Goal: Task Accomplishment & Management: Complete application form

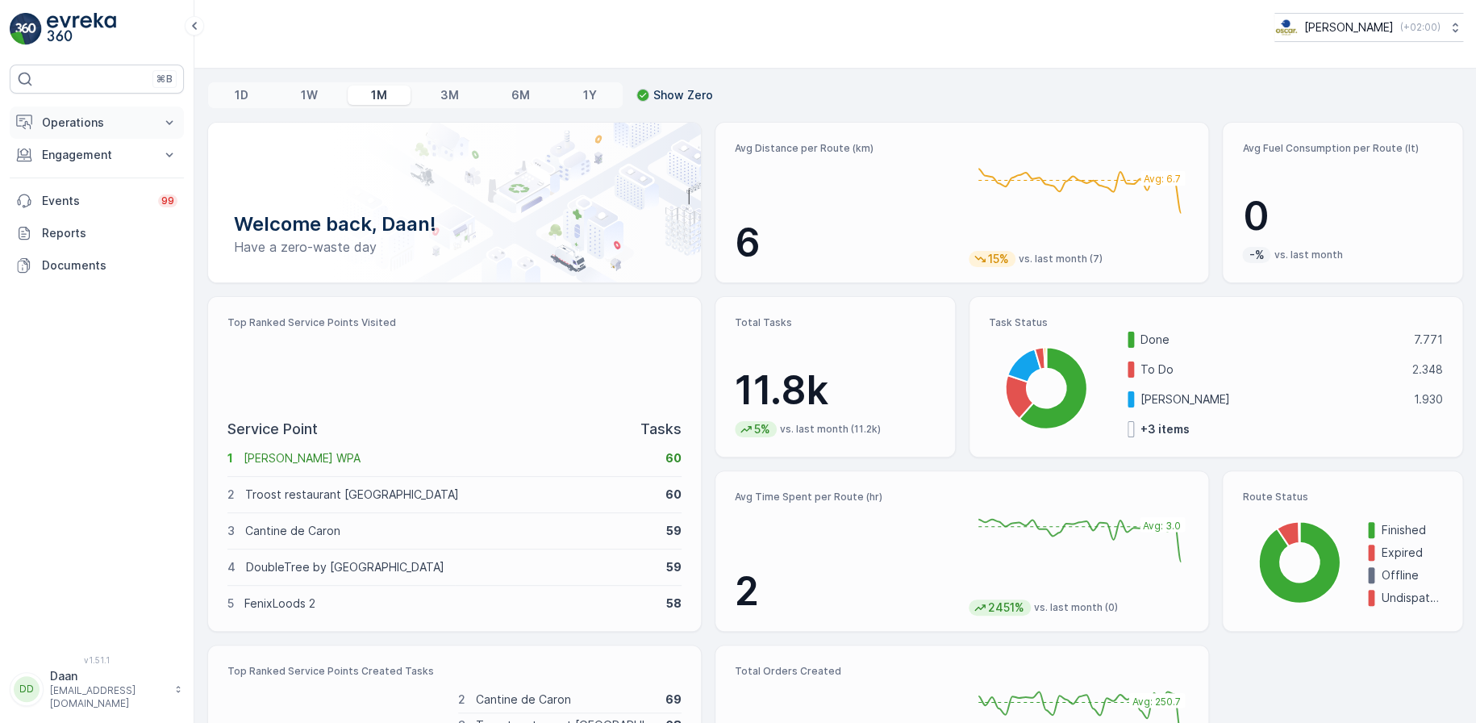
click at [73, 118] on p "Operations" at bounding box center [97, 123] width 110 height 16
click at [65, 193] on p "Routes & Tasks" at bounding box center [82, 195] width 83 height 16
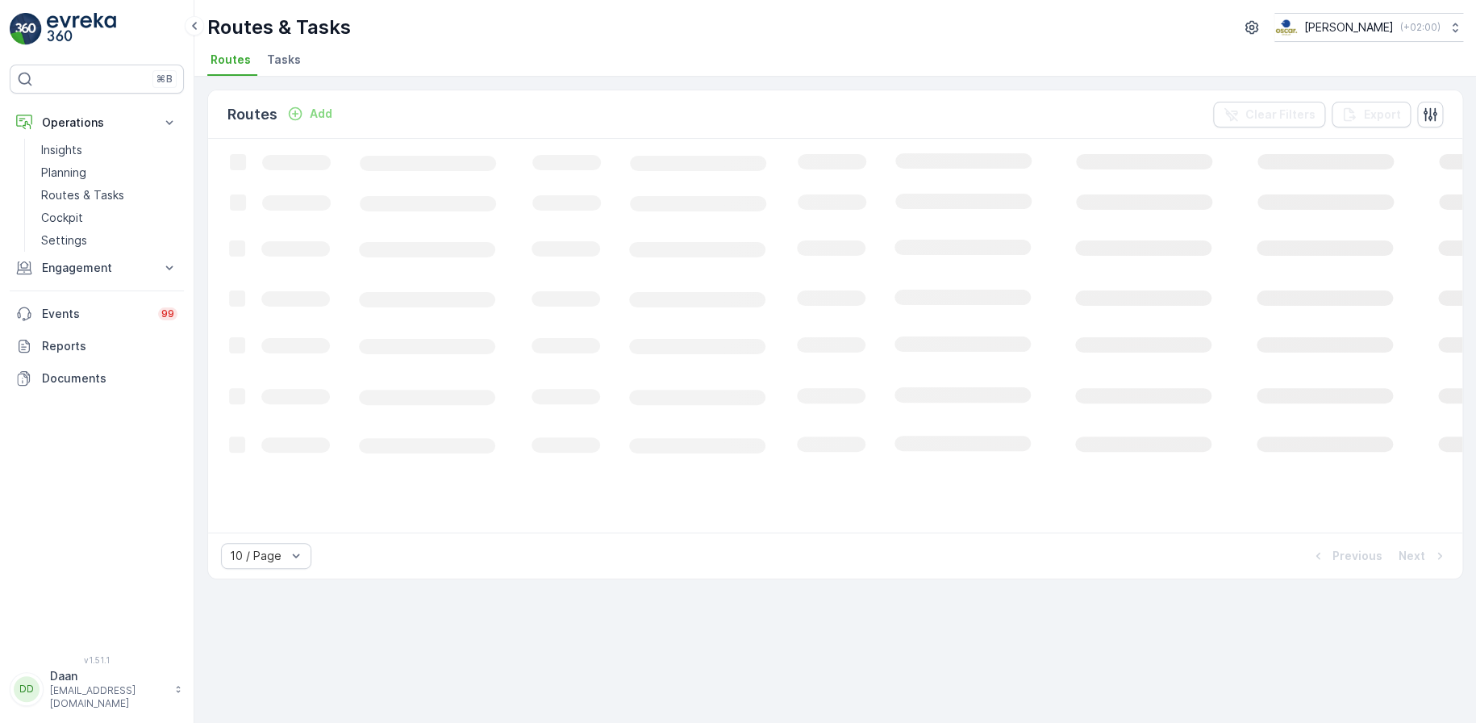
click at [278, 63] on span "Tasks" at bounding box center [284, 60] width 34 height 16
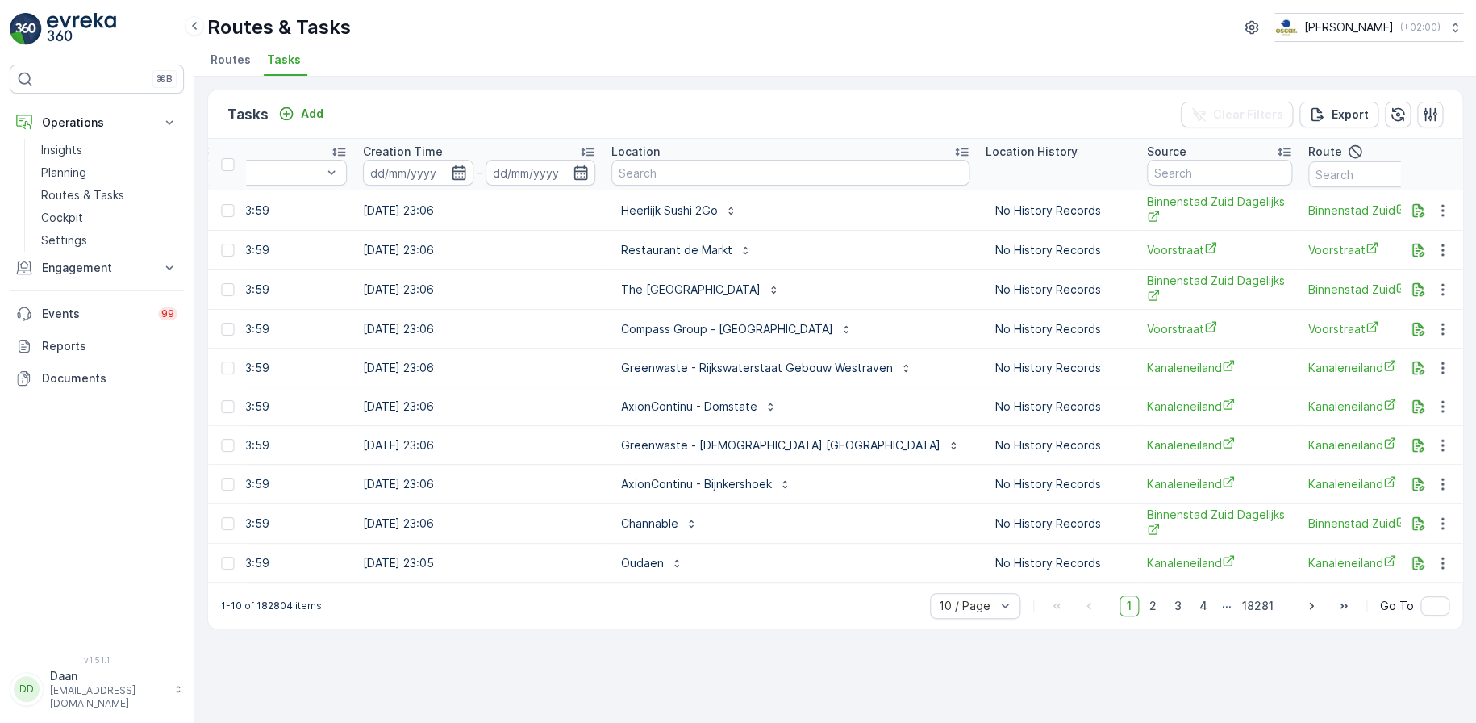
scroll to position [0, 1222]
click at [858, 172] on input "text" at bounding box center [792, 173] width 358 height 26
type input "Qeet"
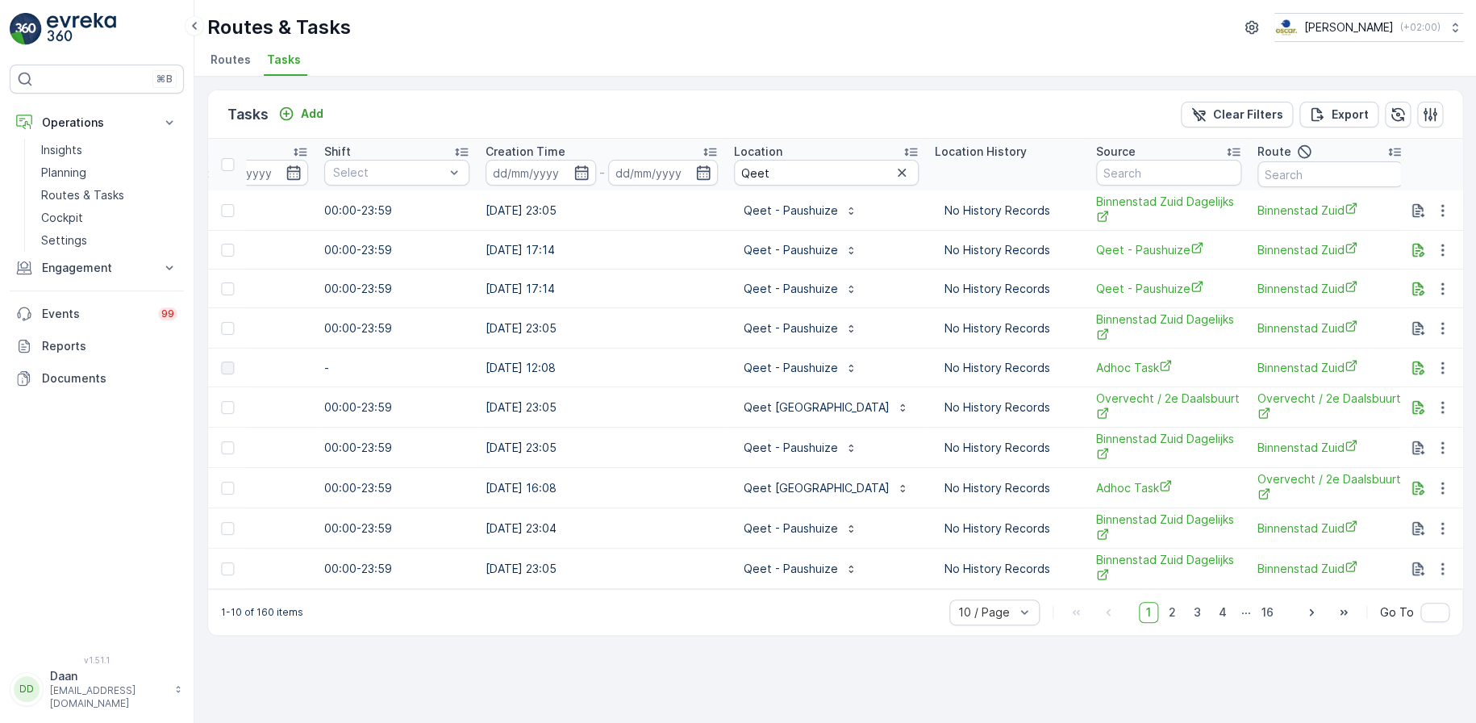
scroll to position [0, 1100]
click at [787, 167] on input "Qeet" at bounding box center [827, 173] width 185 height 26
type input "Qeet - pa"
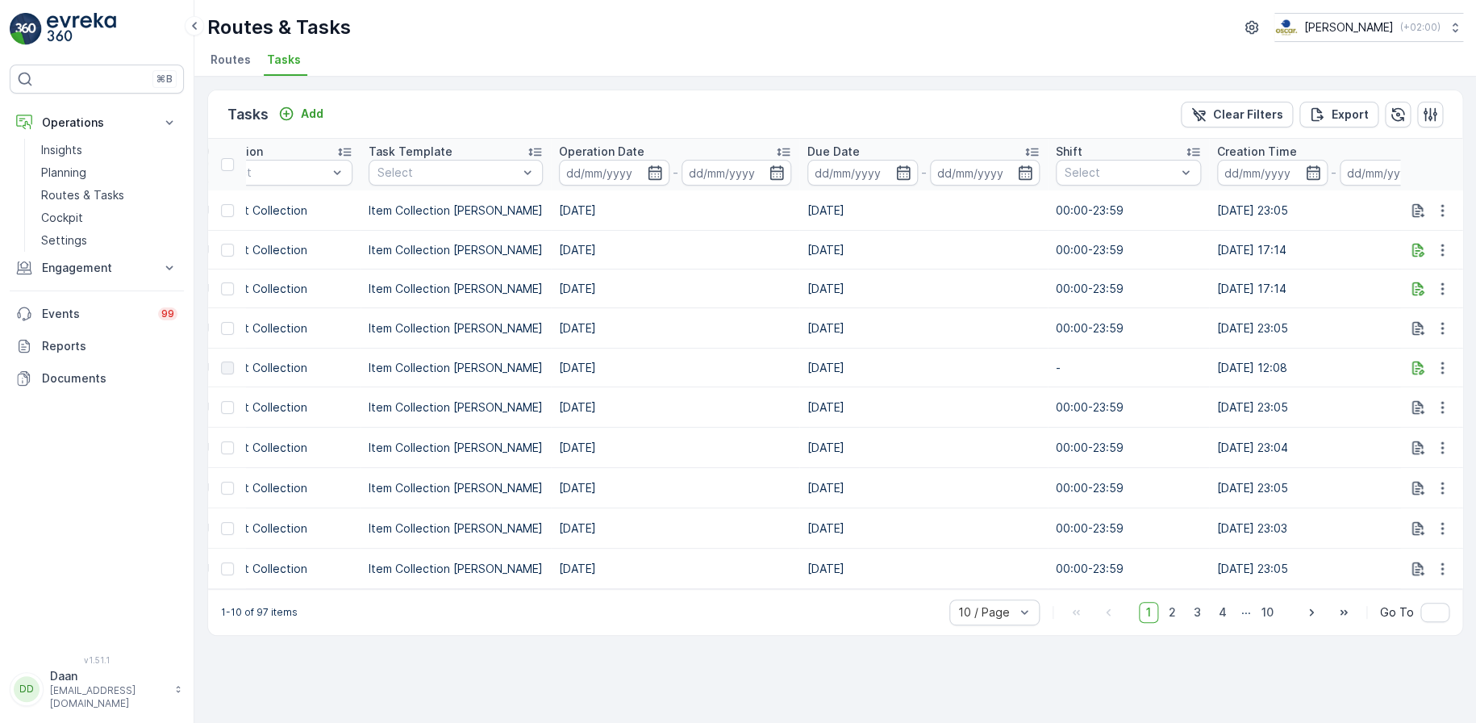
scroll to position [0, 390]
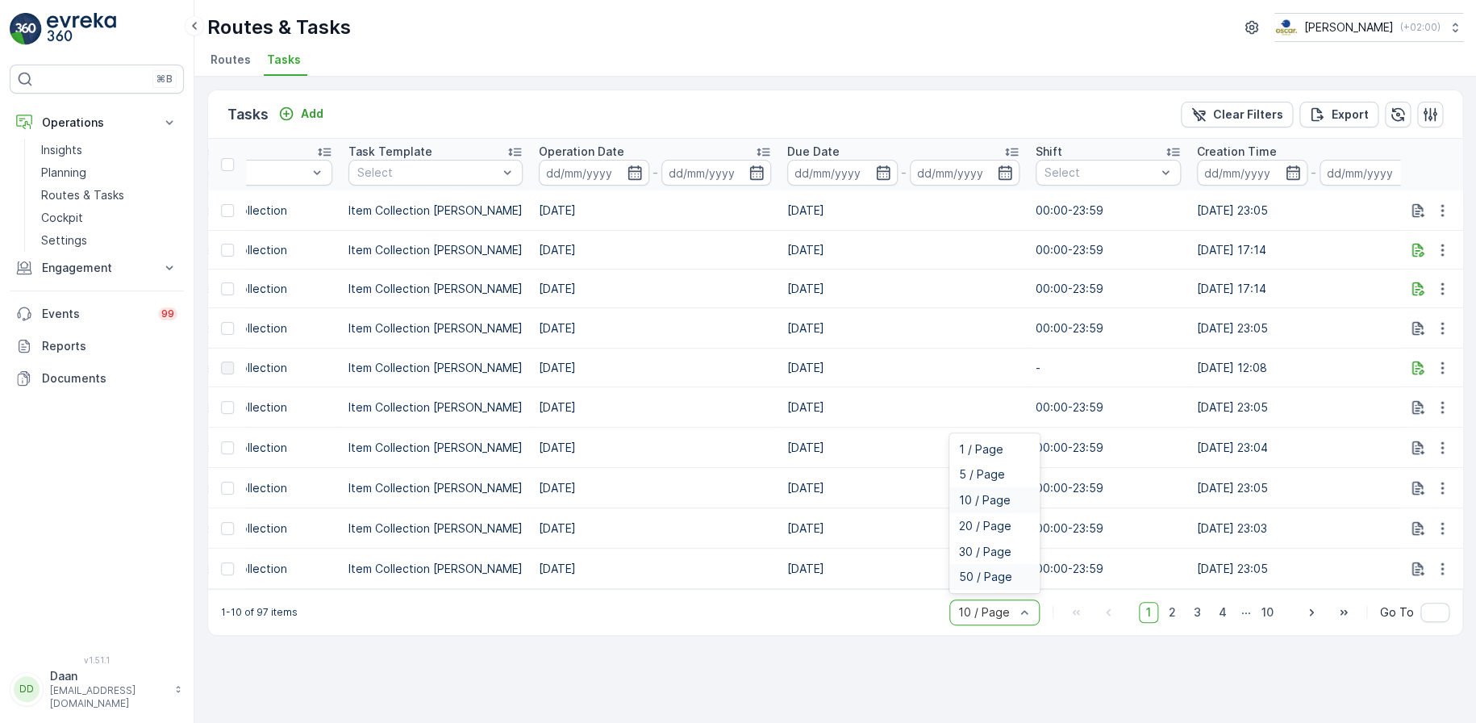
click at [984, 583] on span "50 / Page" at bounding box center [985, 576] width 53 height 13
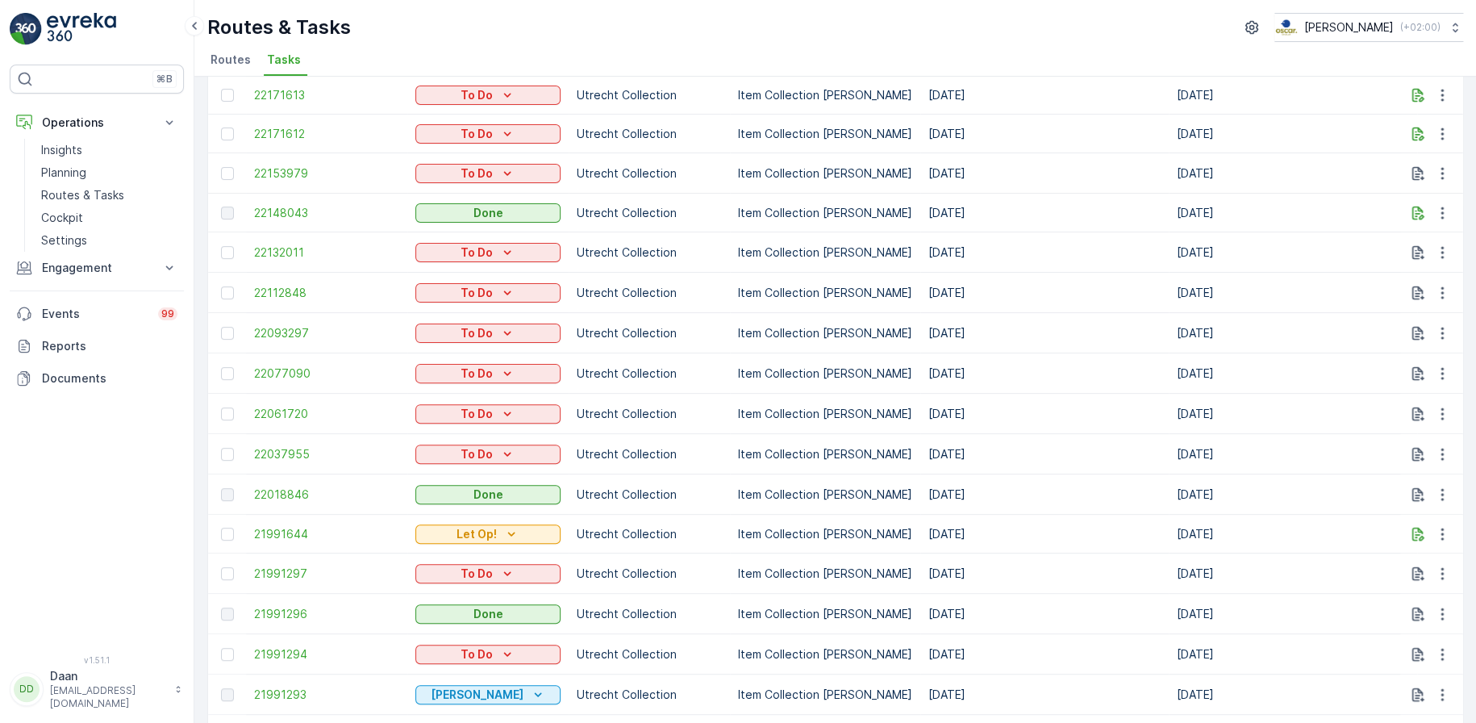
scroll to position [157, 0]
click at [94, 187] on p "Routes & Tasks" at bounding box center [82, 195] width 83 height 16
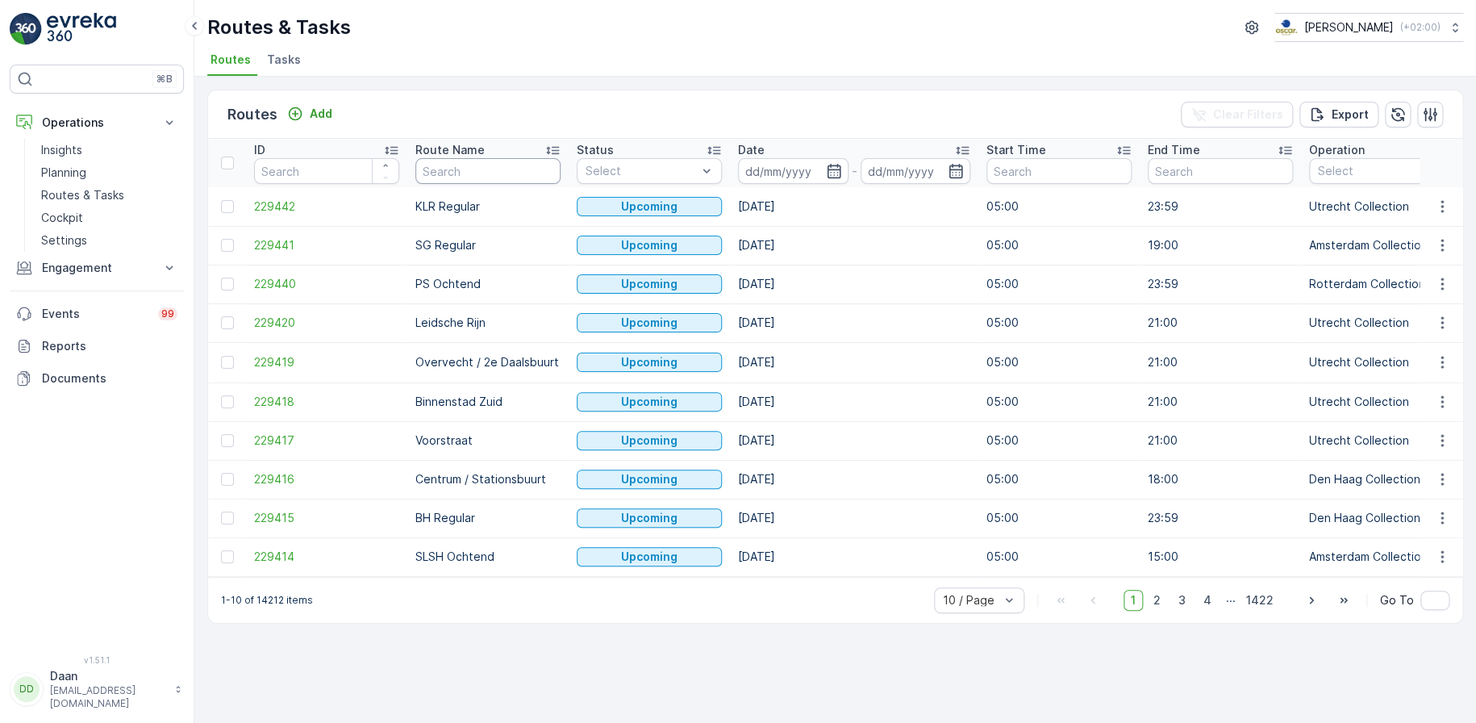
click at [468, 169] on input "text" at bounding box center [487, 171] width 145 height 26
type input "binnen"
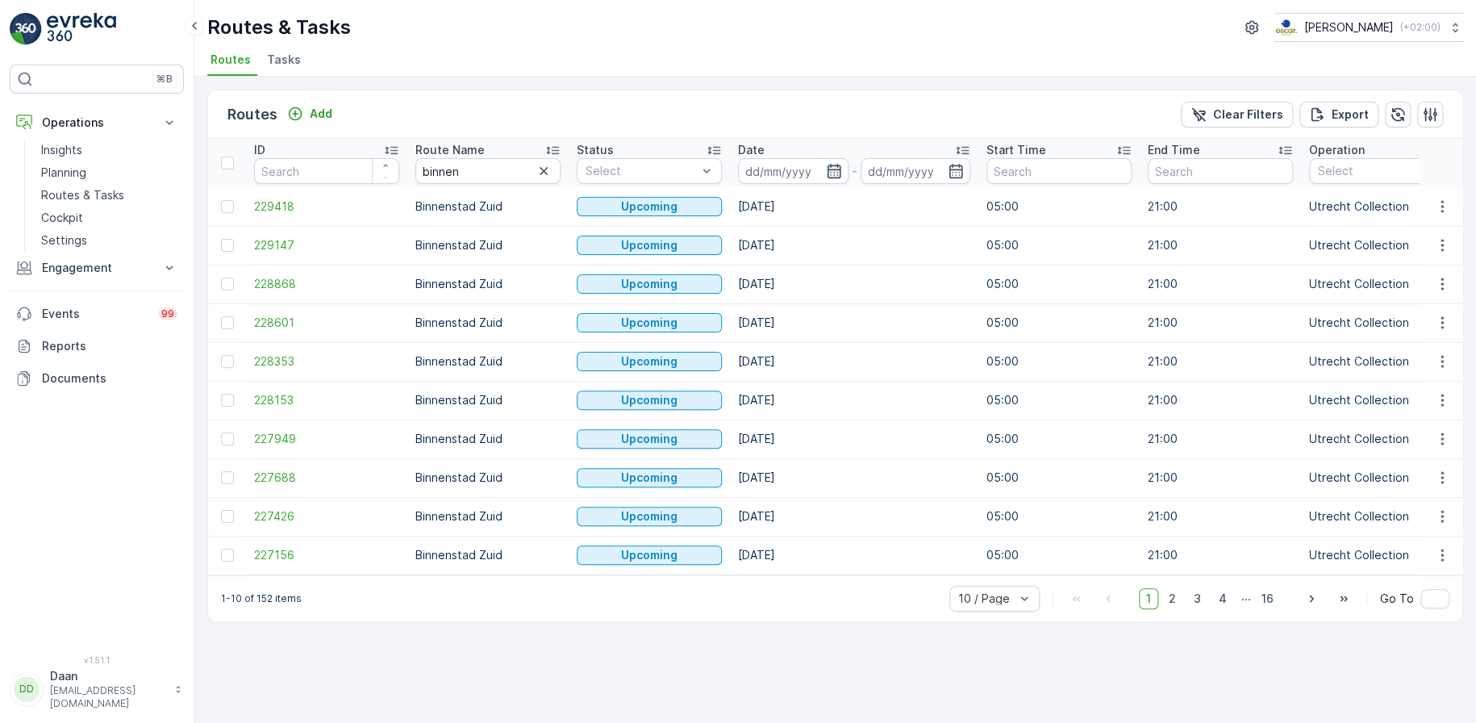
click at [832, 171] on icon "button" at bounding box center [834, 171] width 16 height 16
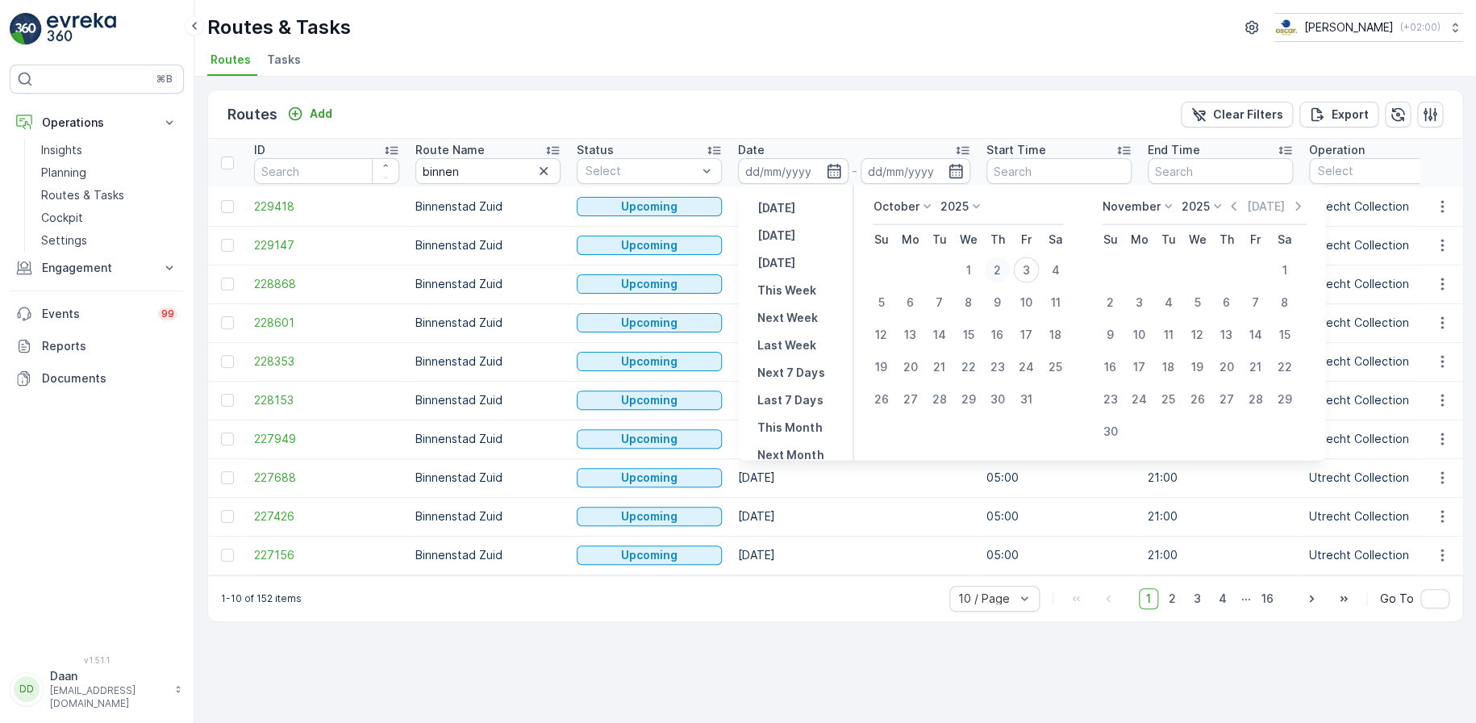
click at [996, 271] on div "2" at bounding box center [997, 270] width 26 height 26
type input "[DATE]"
click at [996, 271] on div "2" at bounding box center [997, 270] width 26 height 26
type input "[DATE]"
click at [935, 73] on ul "Routes Tasks" at bounding box center [828, 61] width 1243 height 27
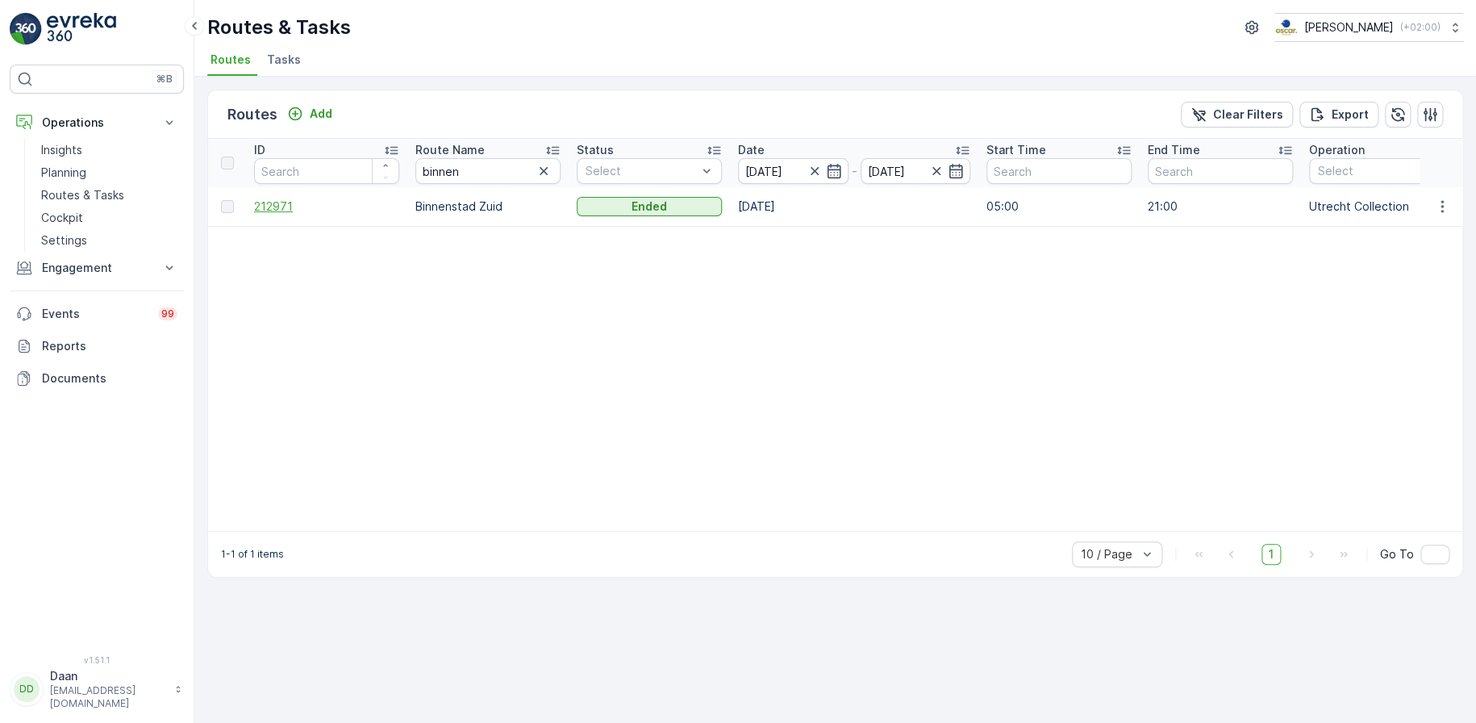
click at [286, 204] on span "212971" at bounding box center [326, 206] width 145 height 16
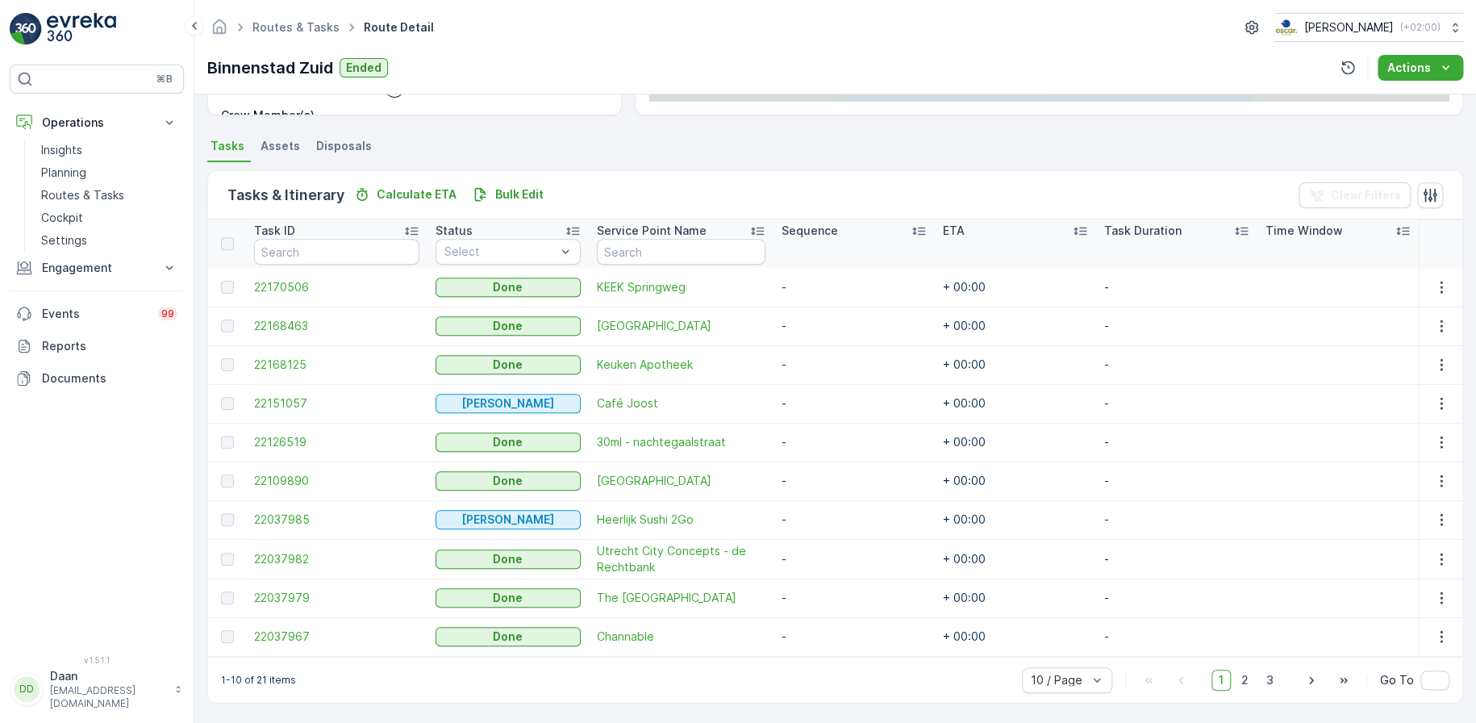
scroll to position [314, 0]
click at [1238, 679] on span "2" at bounding box center [1245, 680] width 22 height 21
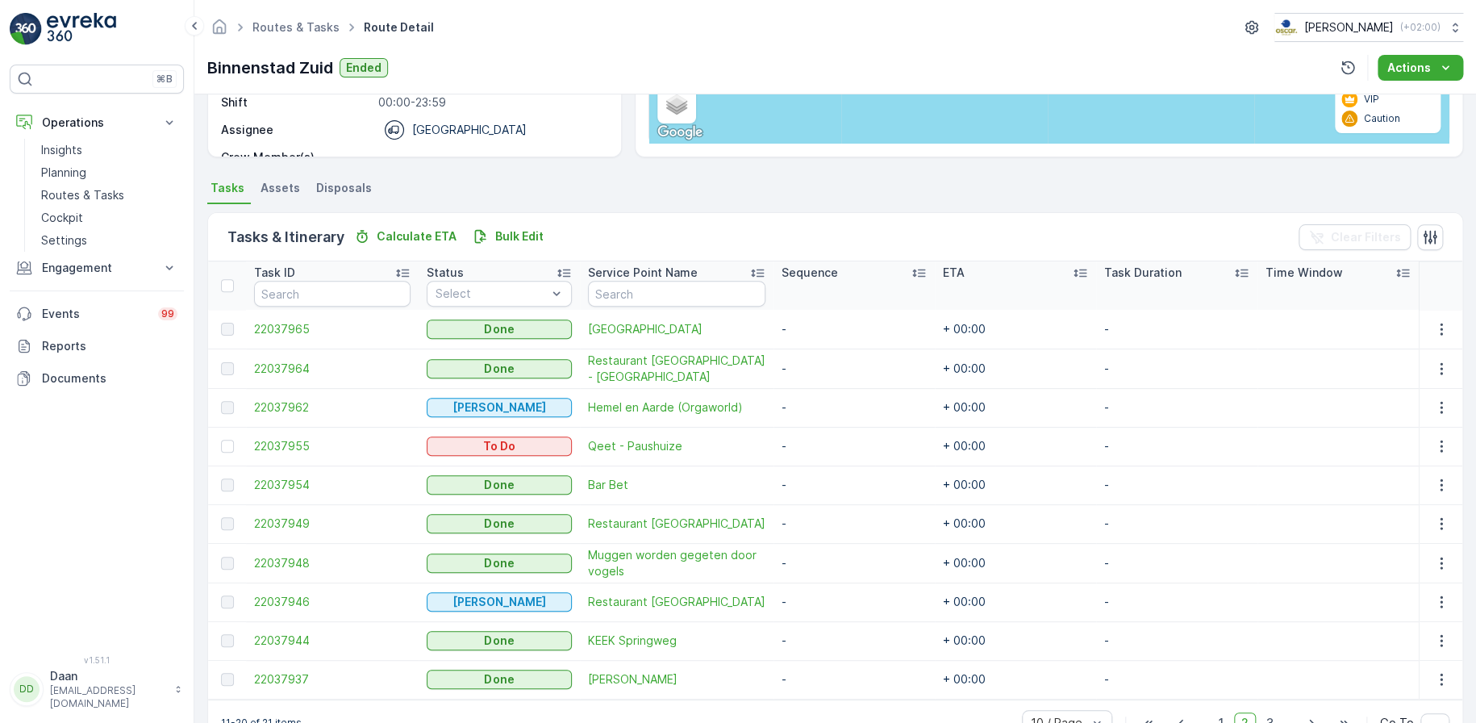
scroll to position [314, 0]
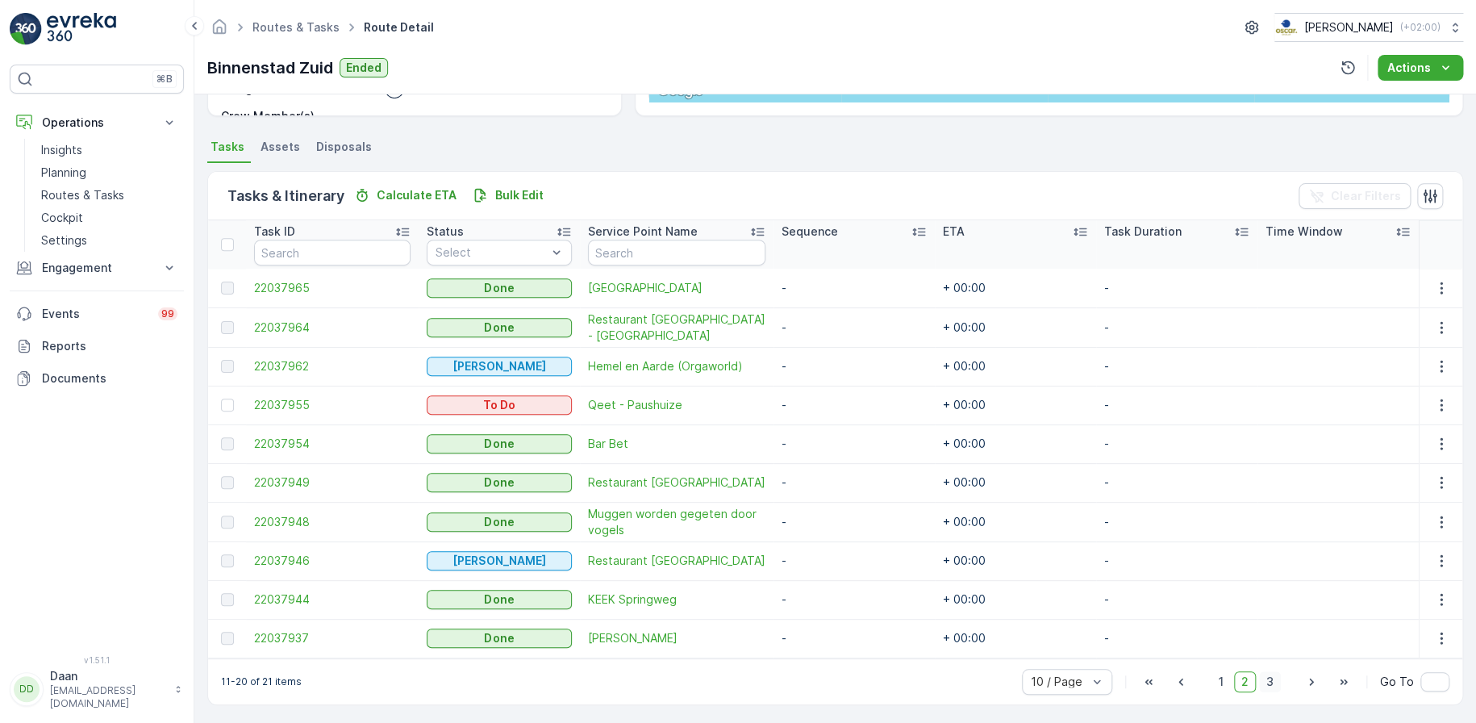
click at [1276, 683] on span "3" at bounding box center [1270, 681] width 22 height 21
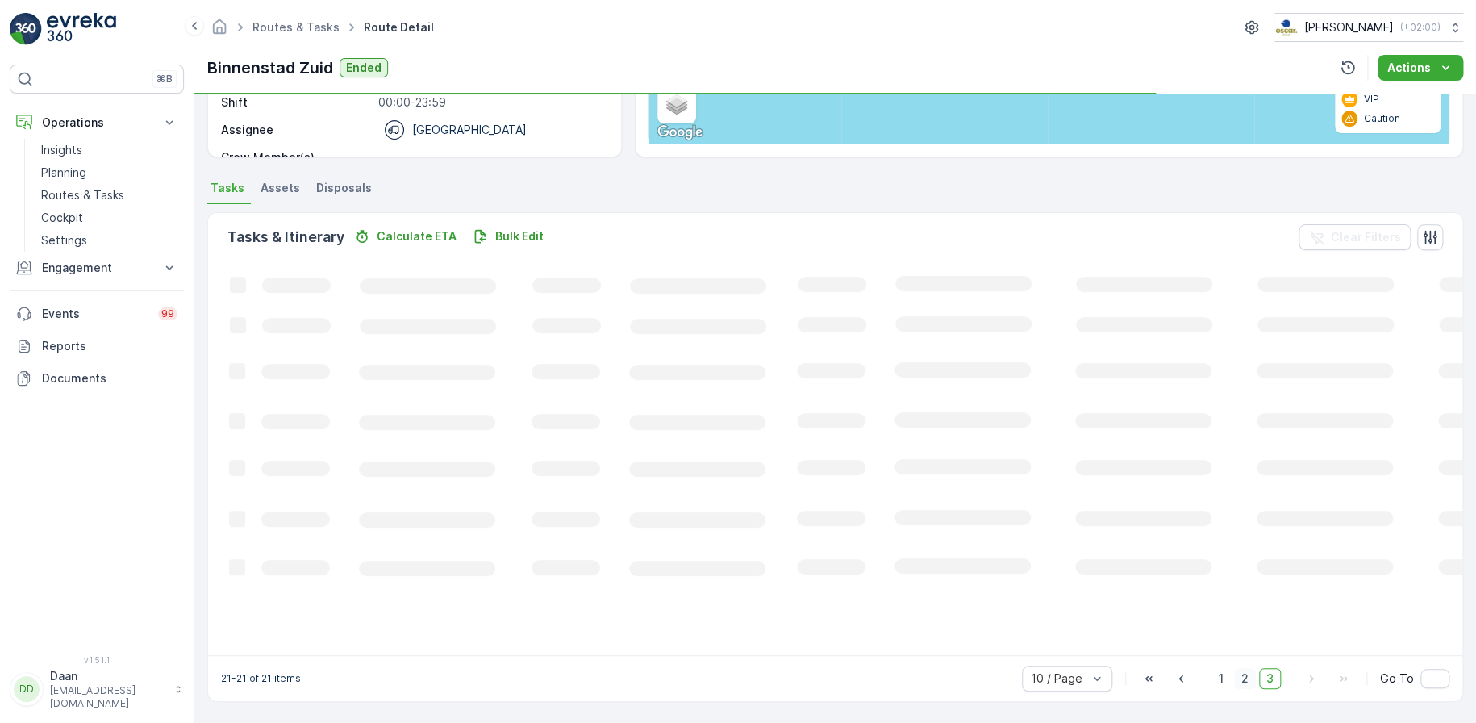
scroll to position [270, 0]
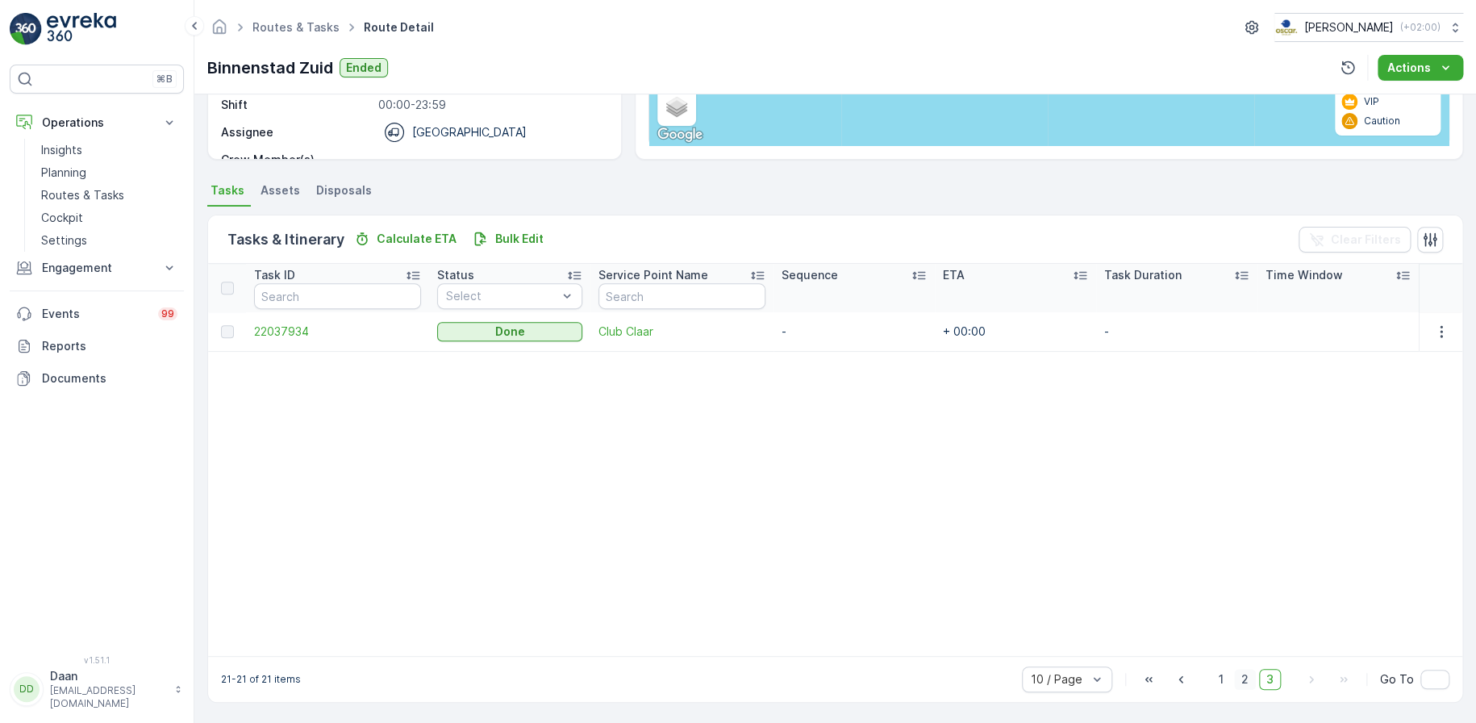
click at [1241, 679] on span "2" at bounding box center [1245, 679] width 22 height 21
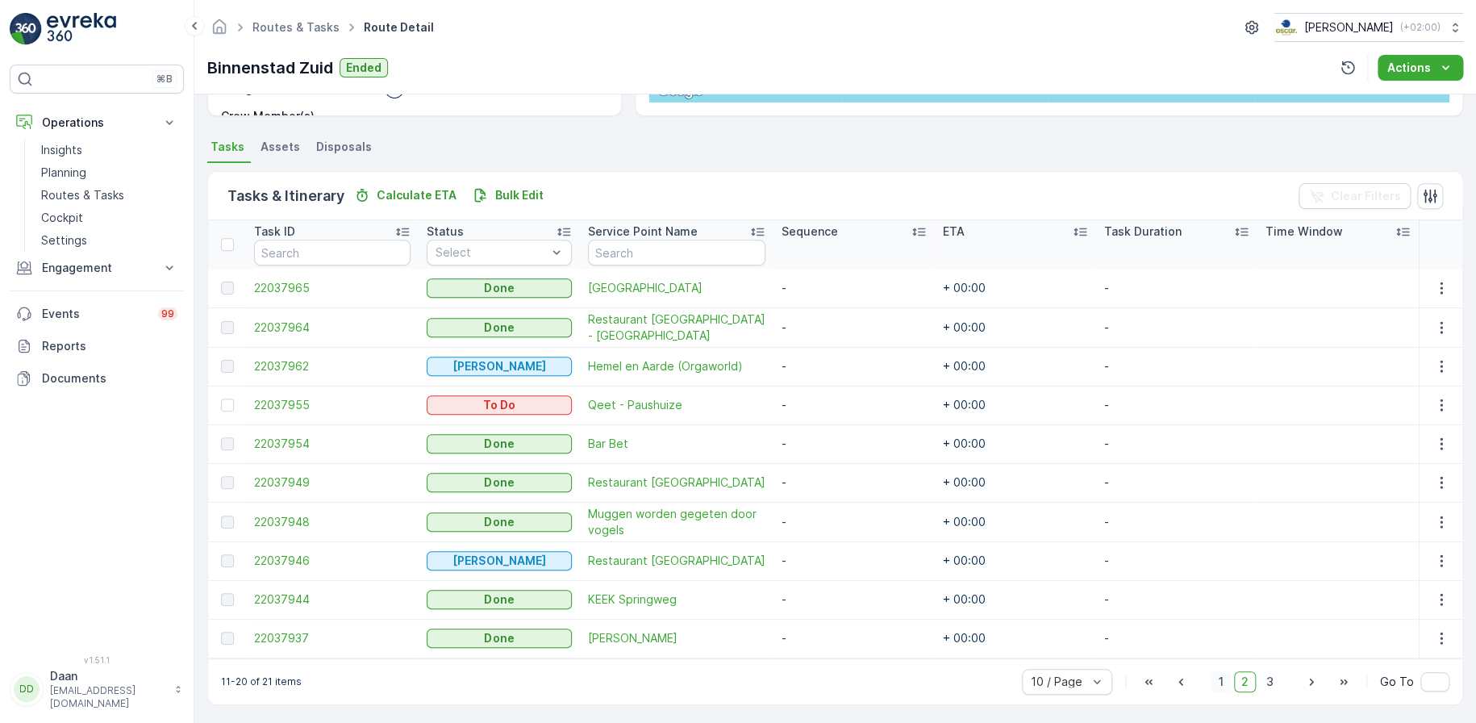
click at [1223, 679] on span "1" at bounding box center [1221, 681] width 19 height 21
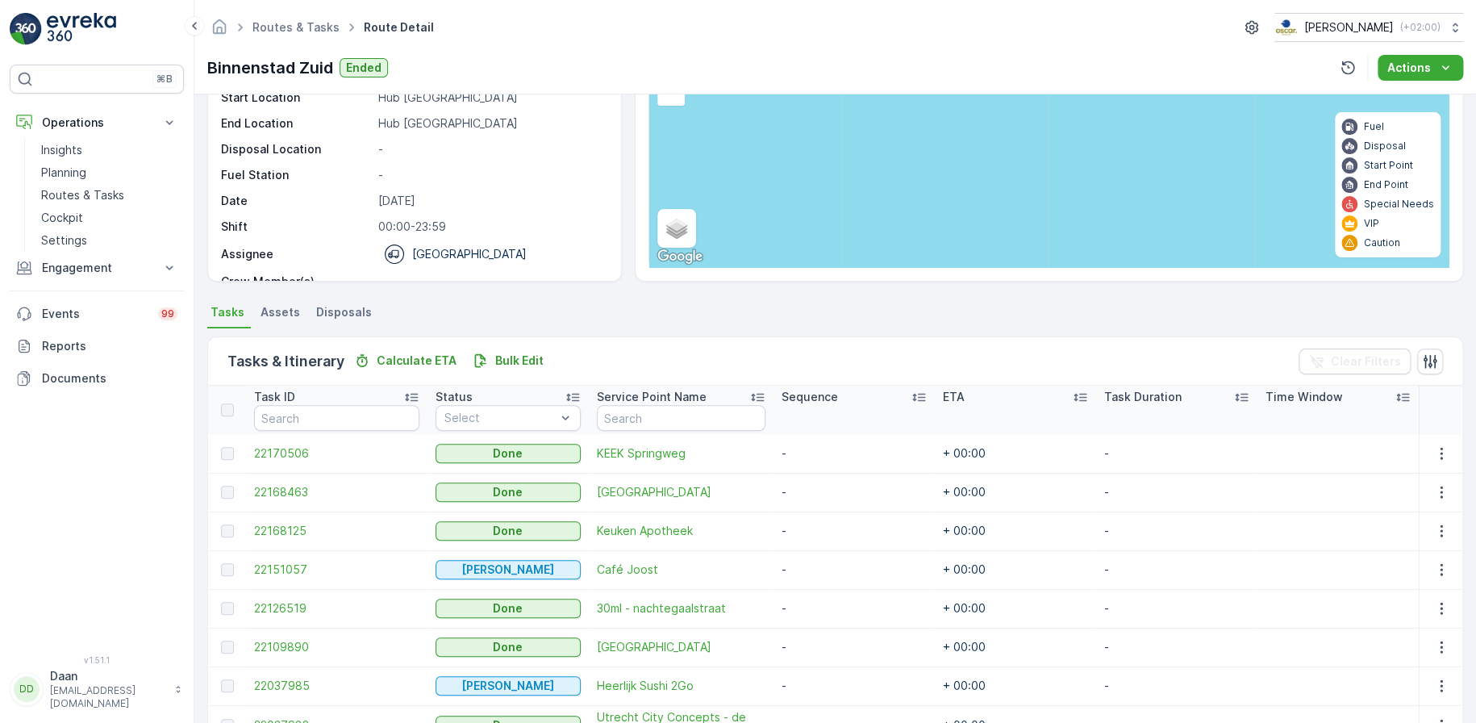
scroll to position [315, 0]
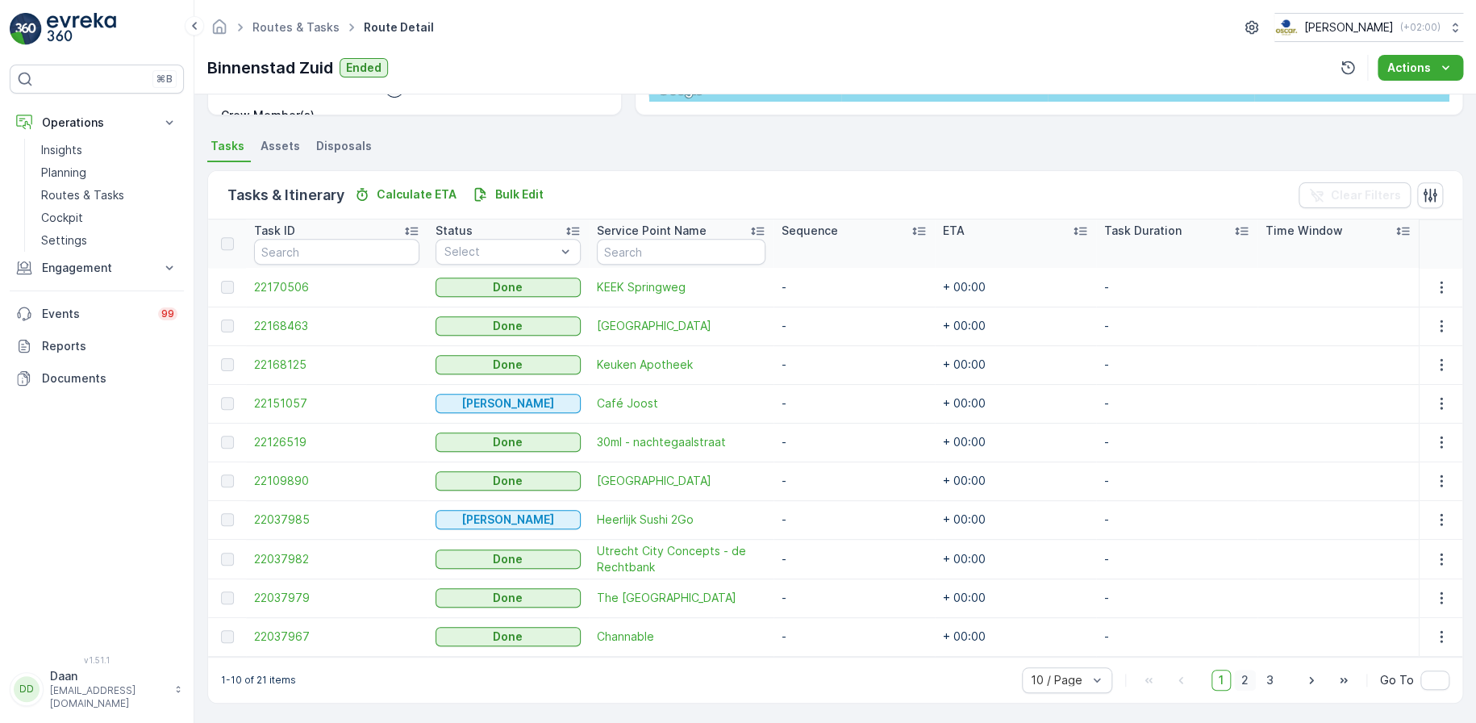
click at [1245, 675] on span "2" at bounding box center [1245, 680] width 22 height 21
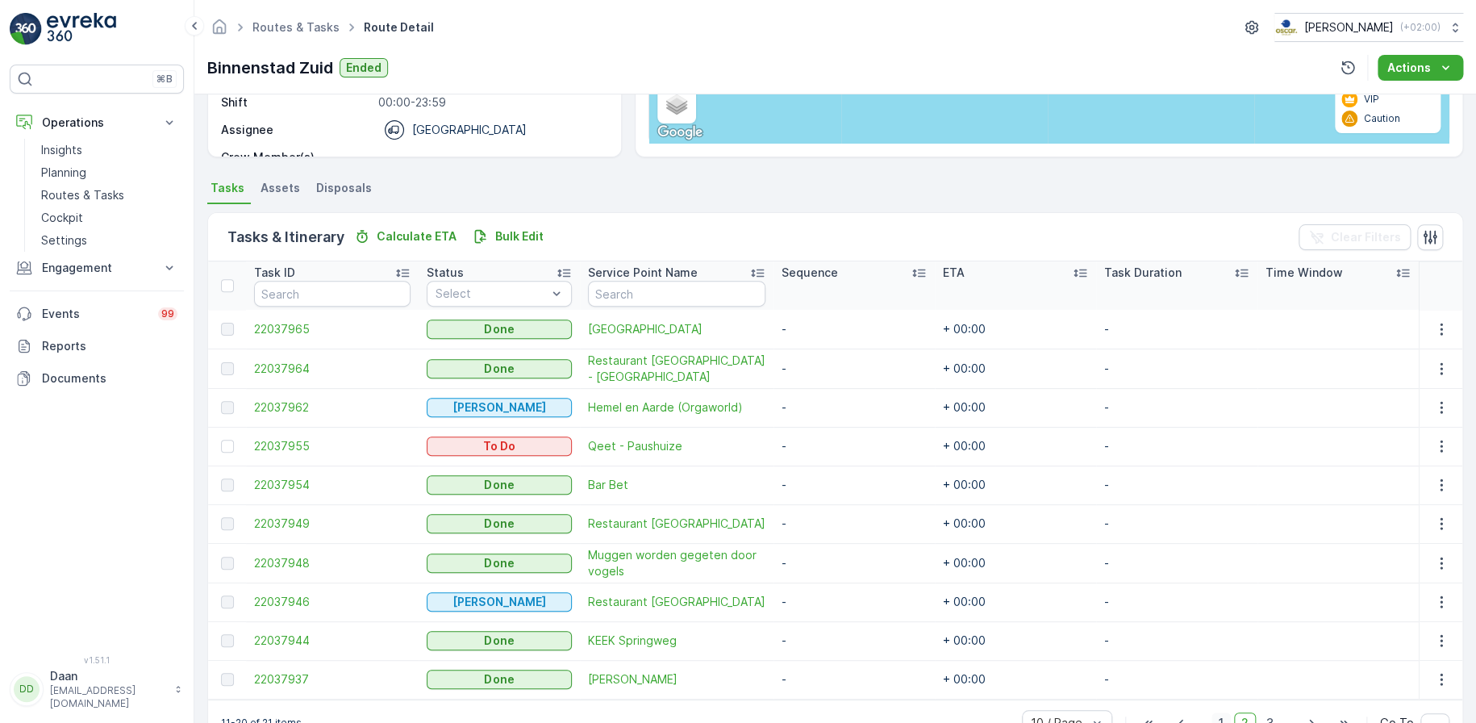
scroll to position [315, 0]
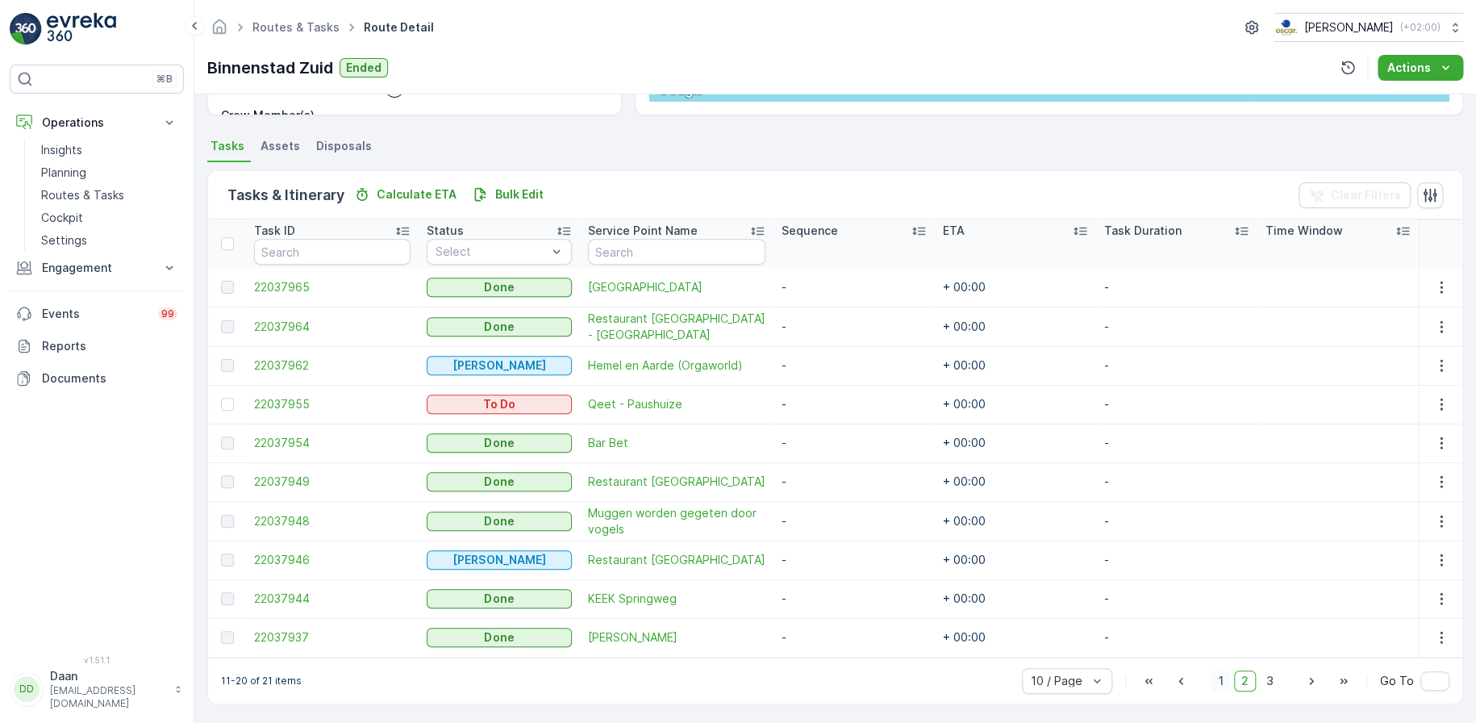
click at [1214, 676] on span "1" at bounding box center [1221, 680] width 19 height 21
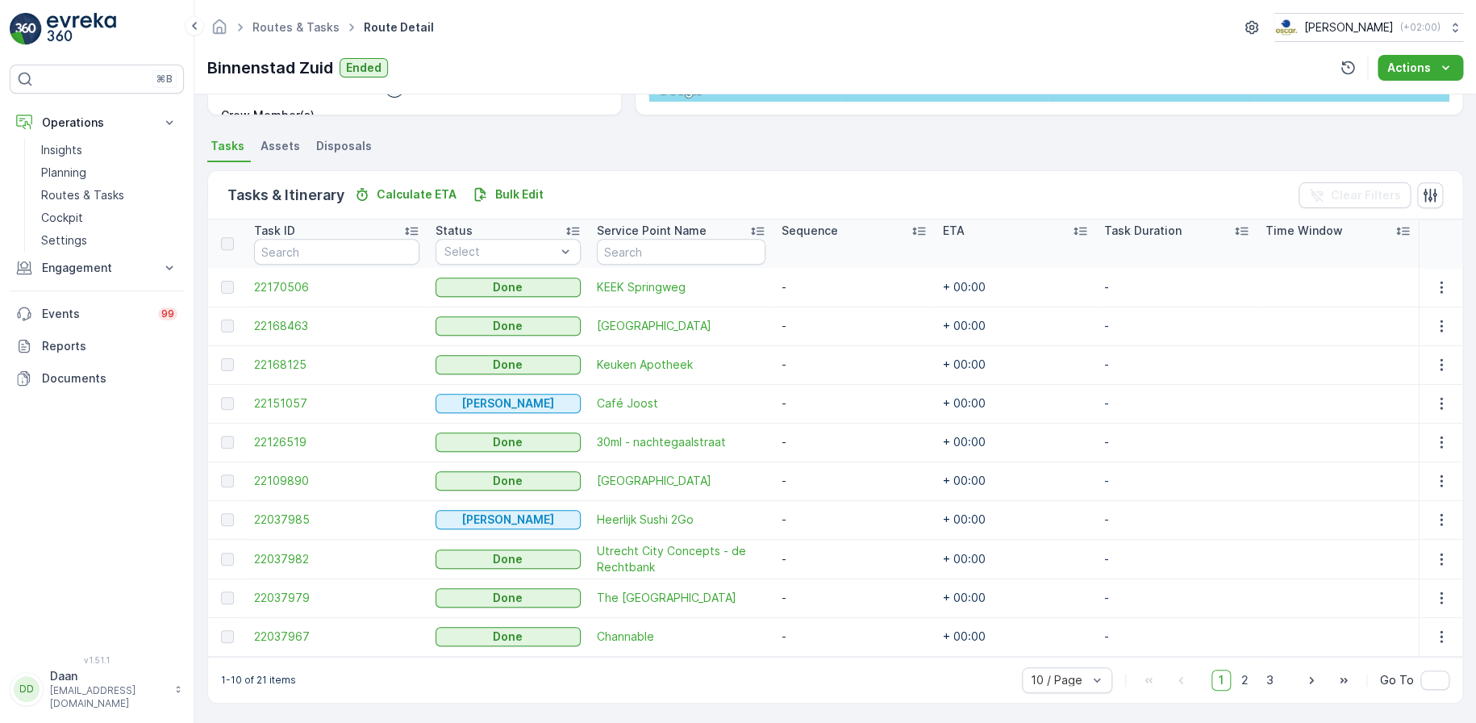
click at [53, 27] on img at bounding box center [81, 29] width 69 height 32
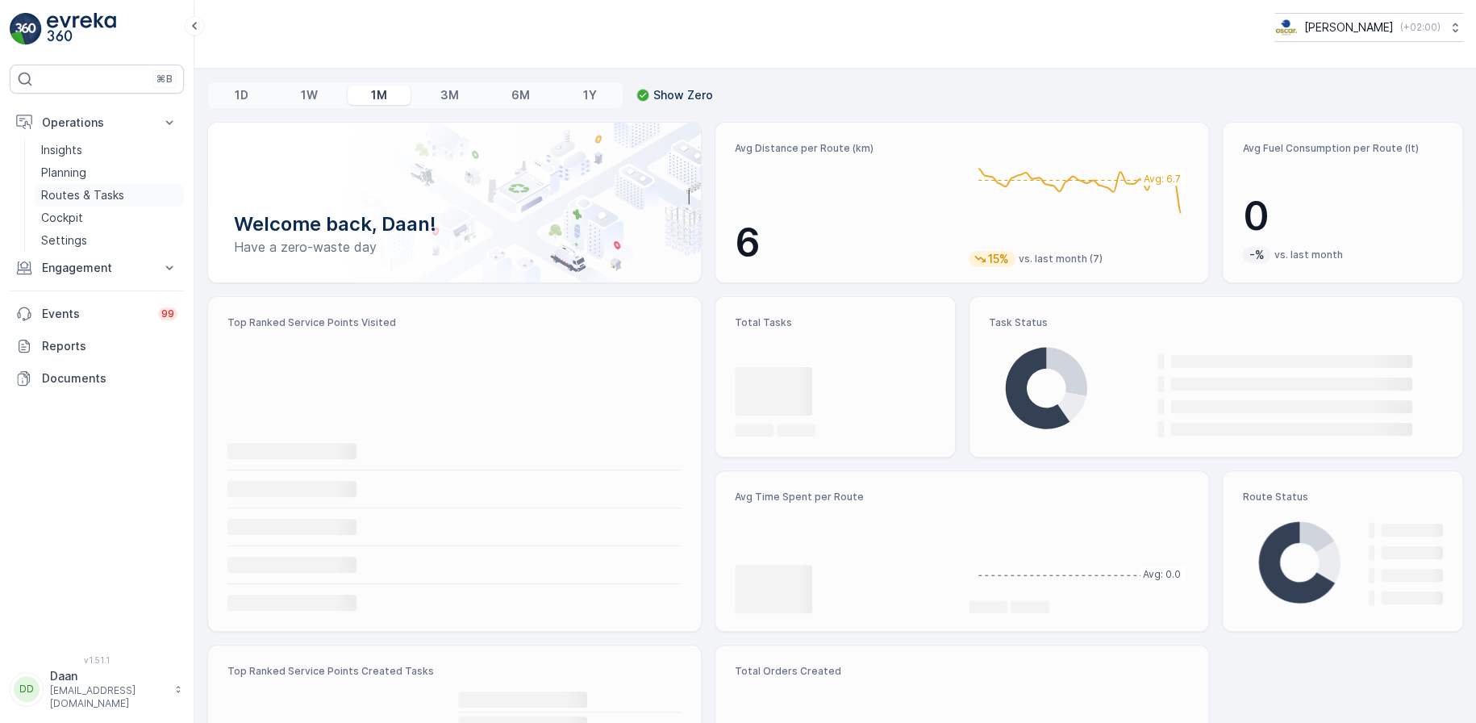
click at [69, 190] on p "Routes & Tasks" at bounding box center [82, 195] width 83 height 16
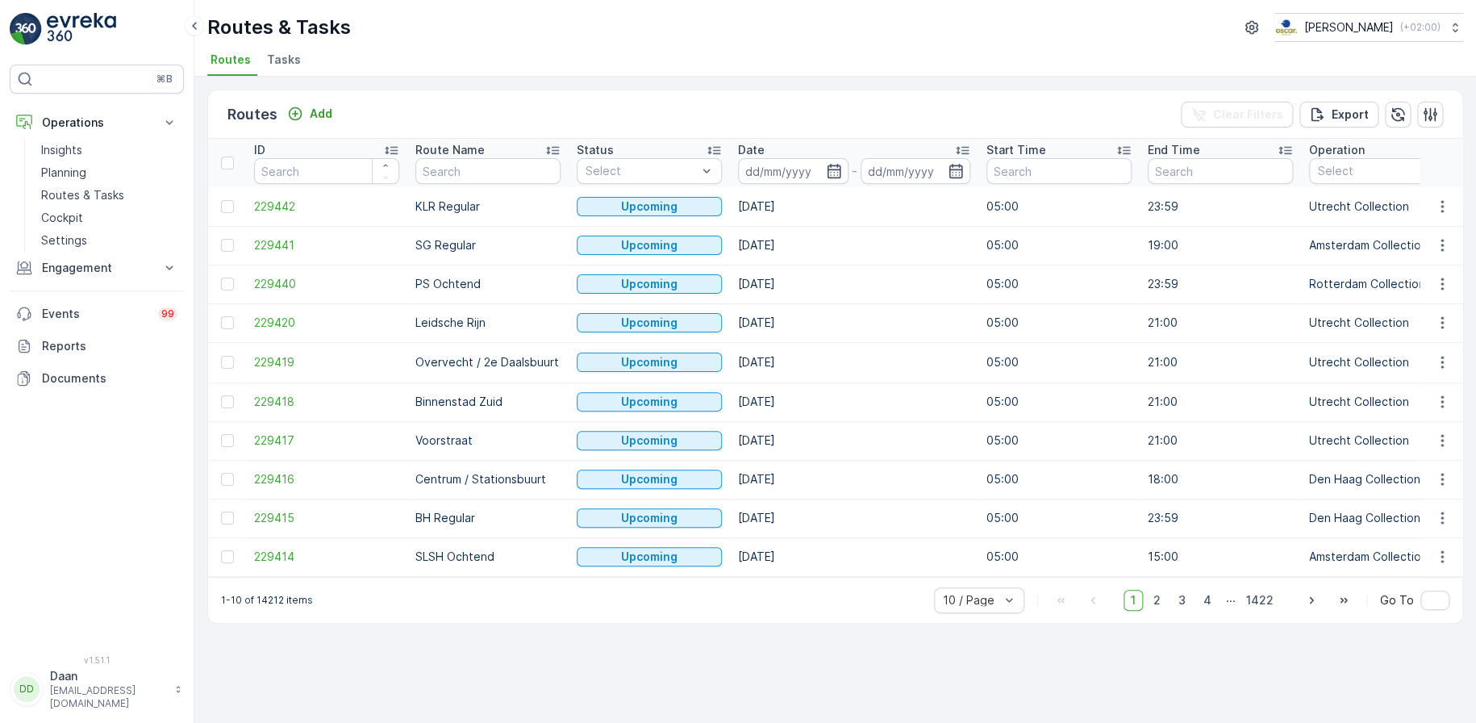
click at [284, 64] on span "Tasks" at bounding box center [284, 60] width 34 height 16
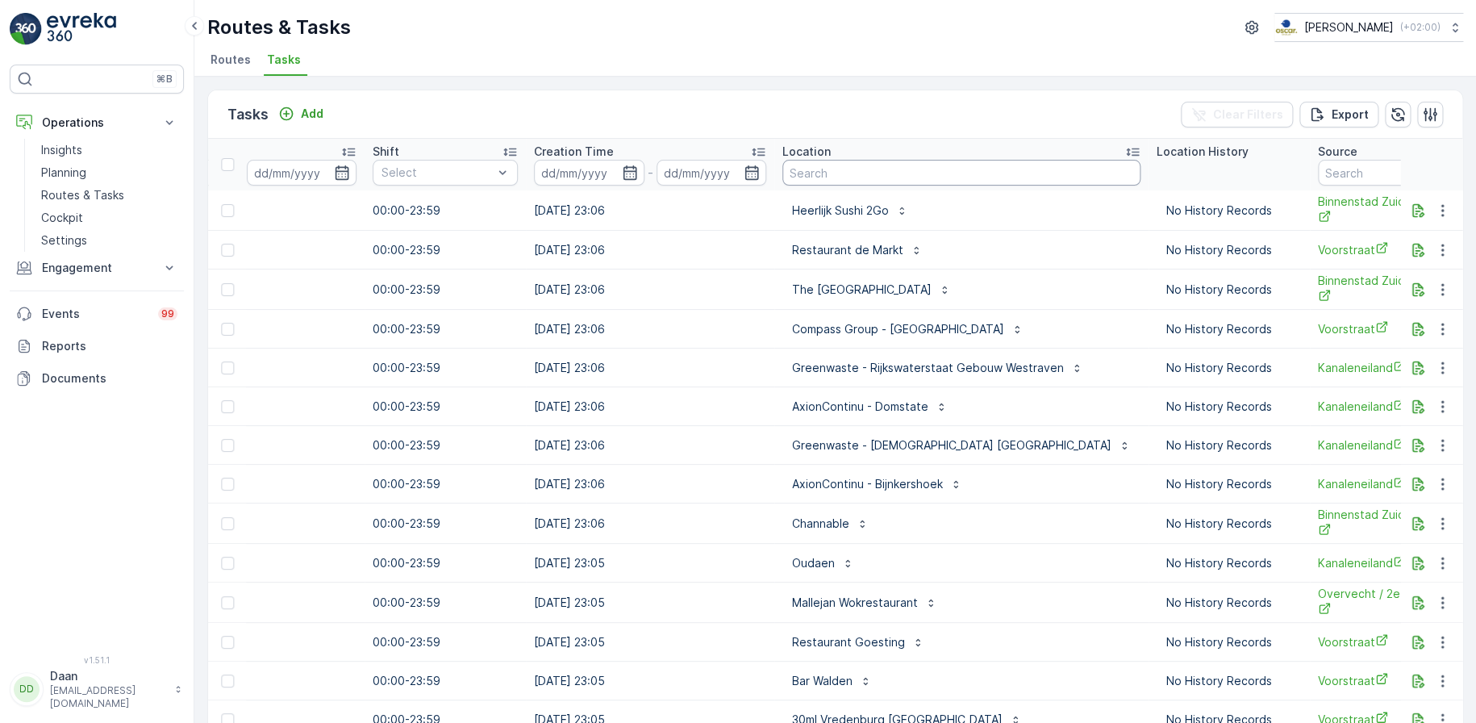
click at [848, 169] on input "text" at bounding box center [962, 173] width 358 height 26
type input "loft 88"
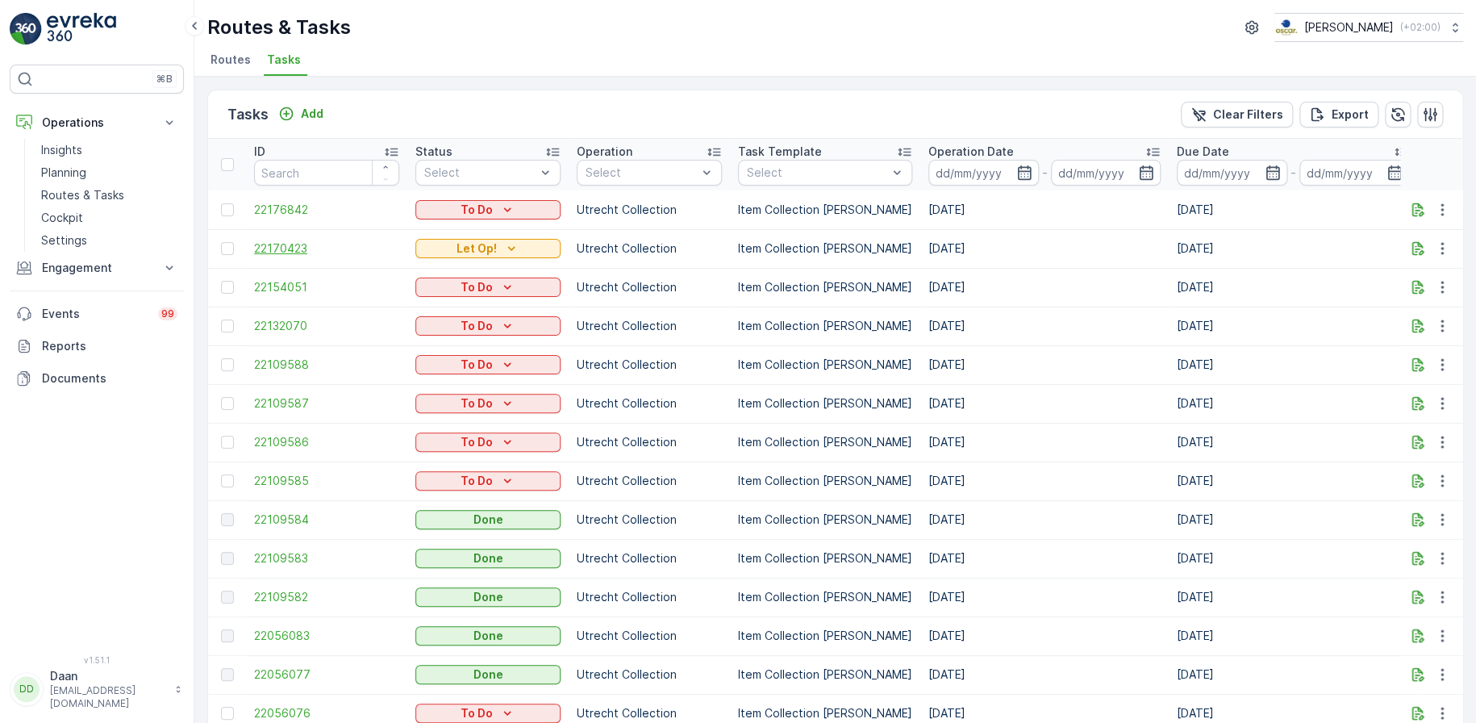
click at [298, 245] on span "22170423" at bounding box center [326, 248] width 145 height 16
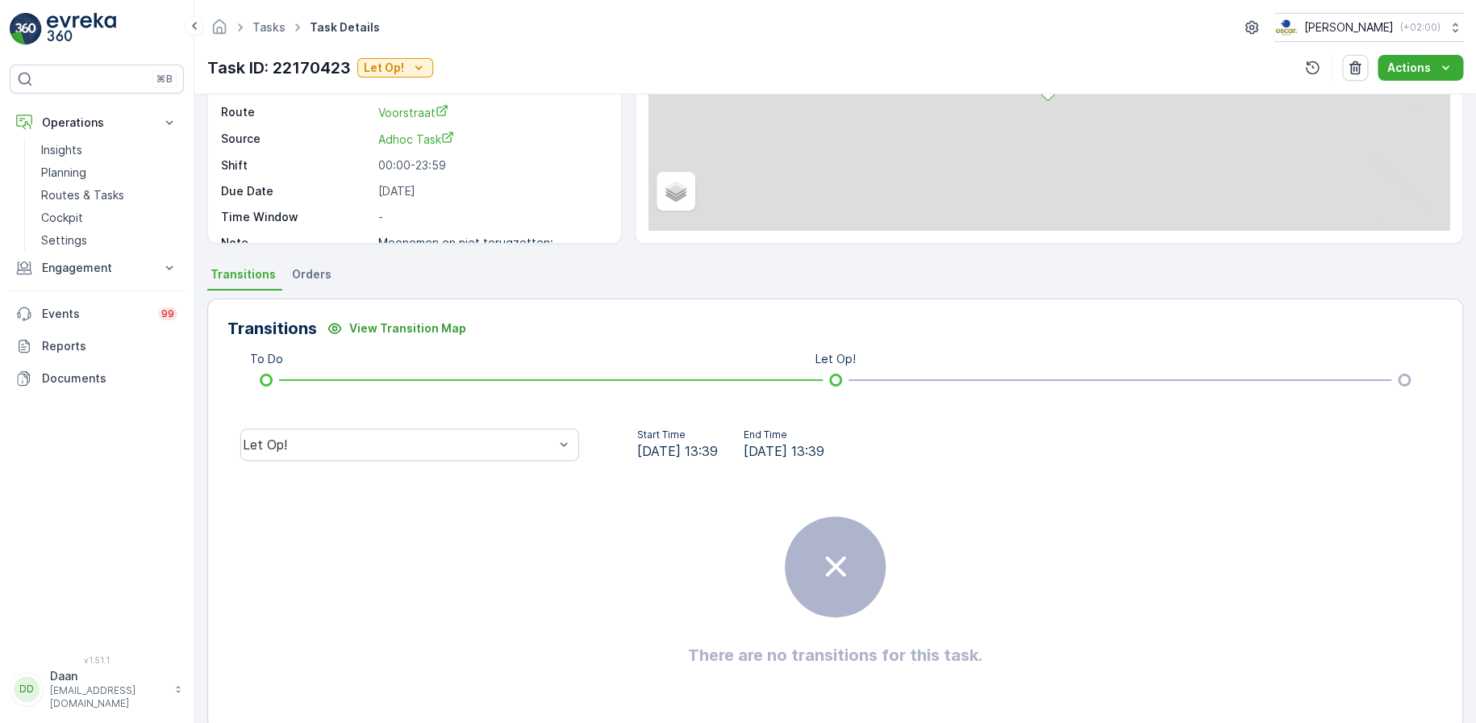
scroll to position [185, 0]
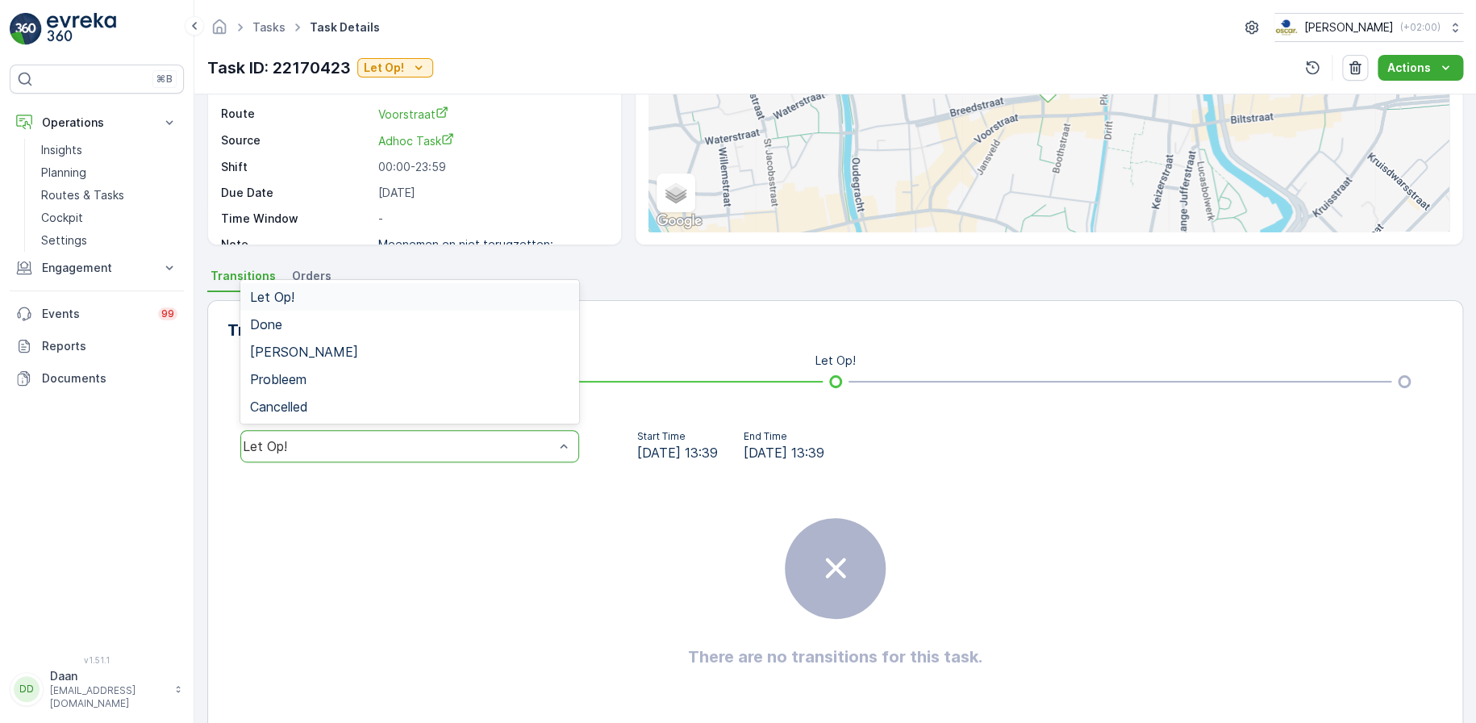
click at [486, 298] on div "Let Op!" at bounding box center [409, 297] width 319 height 15
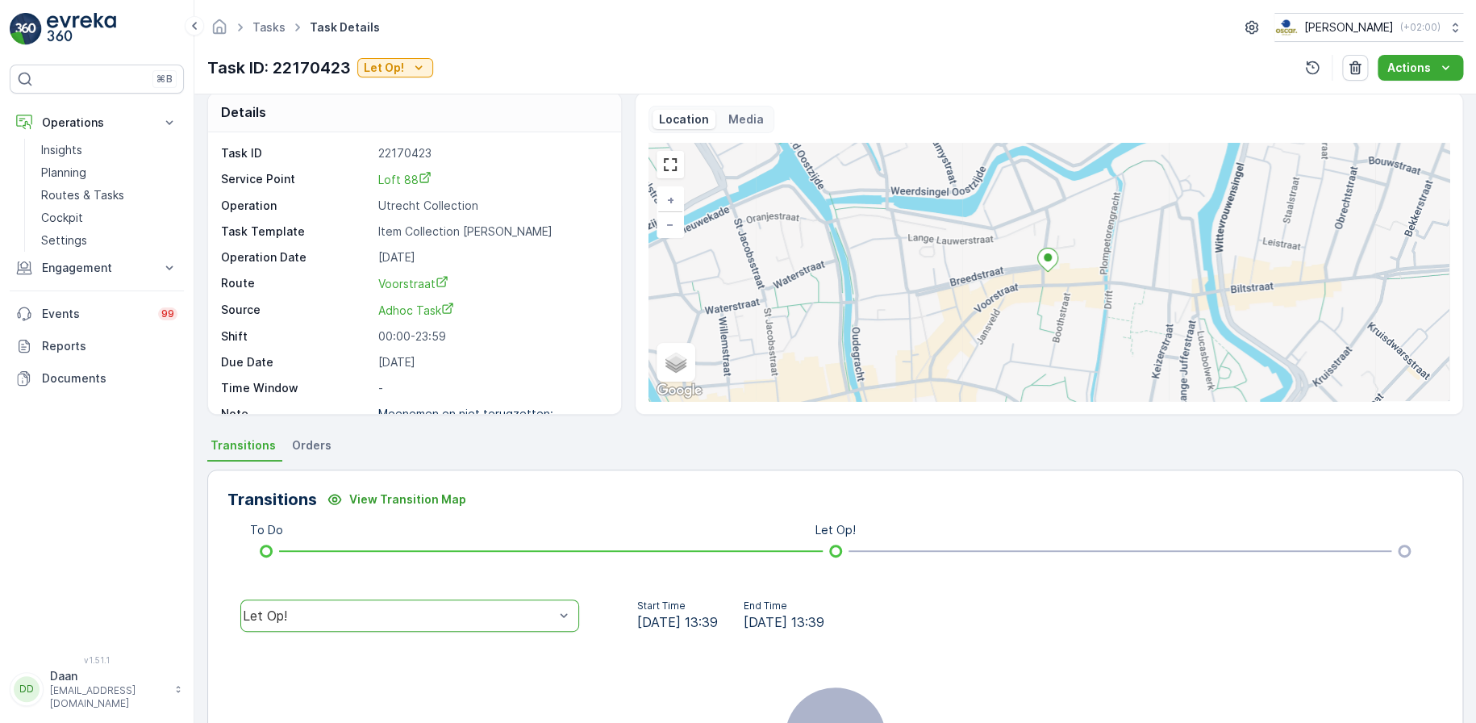
scroll to position [22, 0]
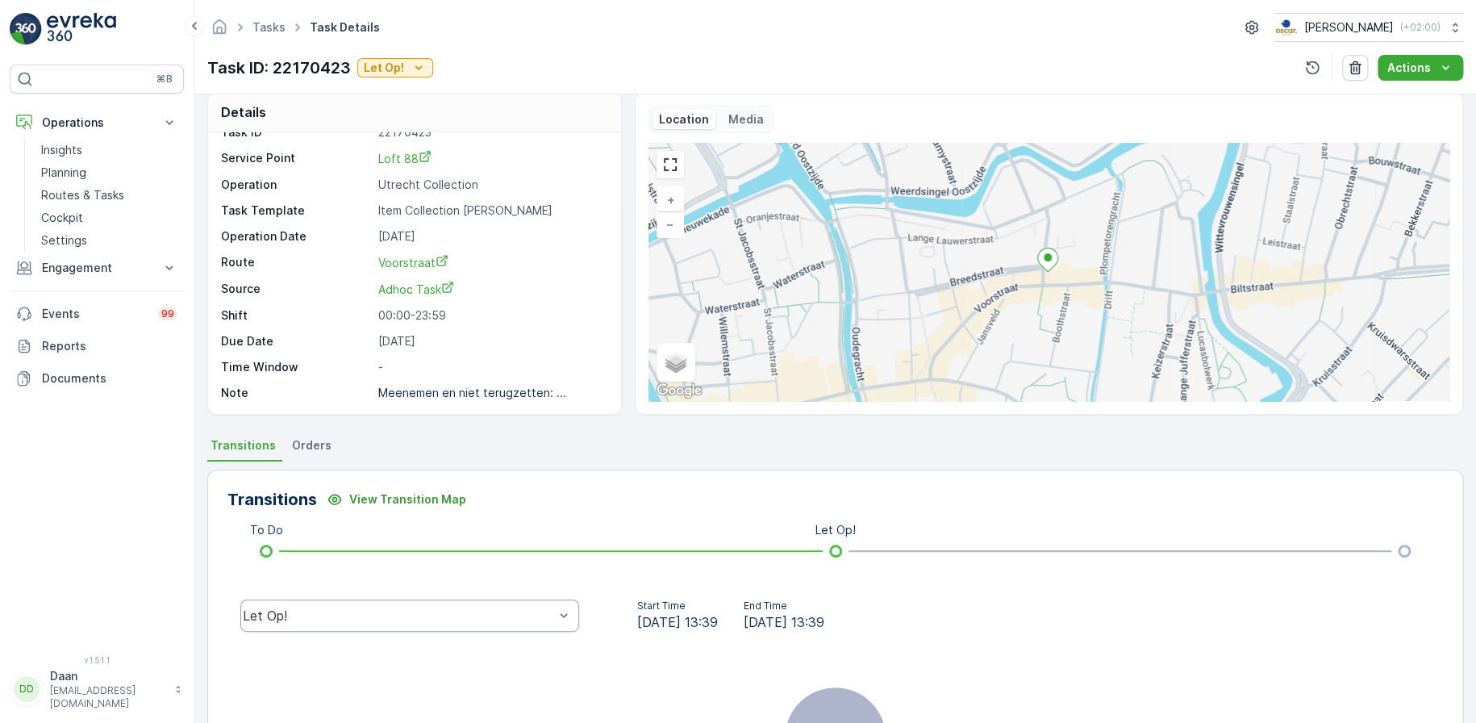
click at [69, 23] on img at bounding box center [81, 29] width 69 height 32
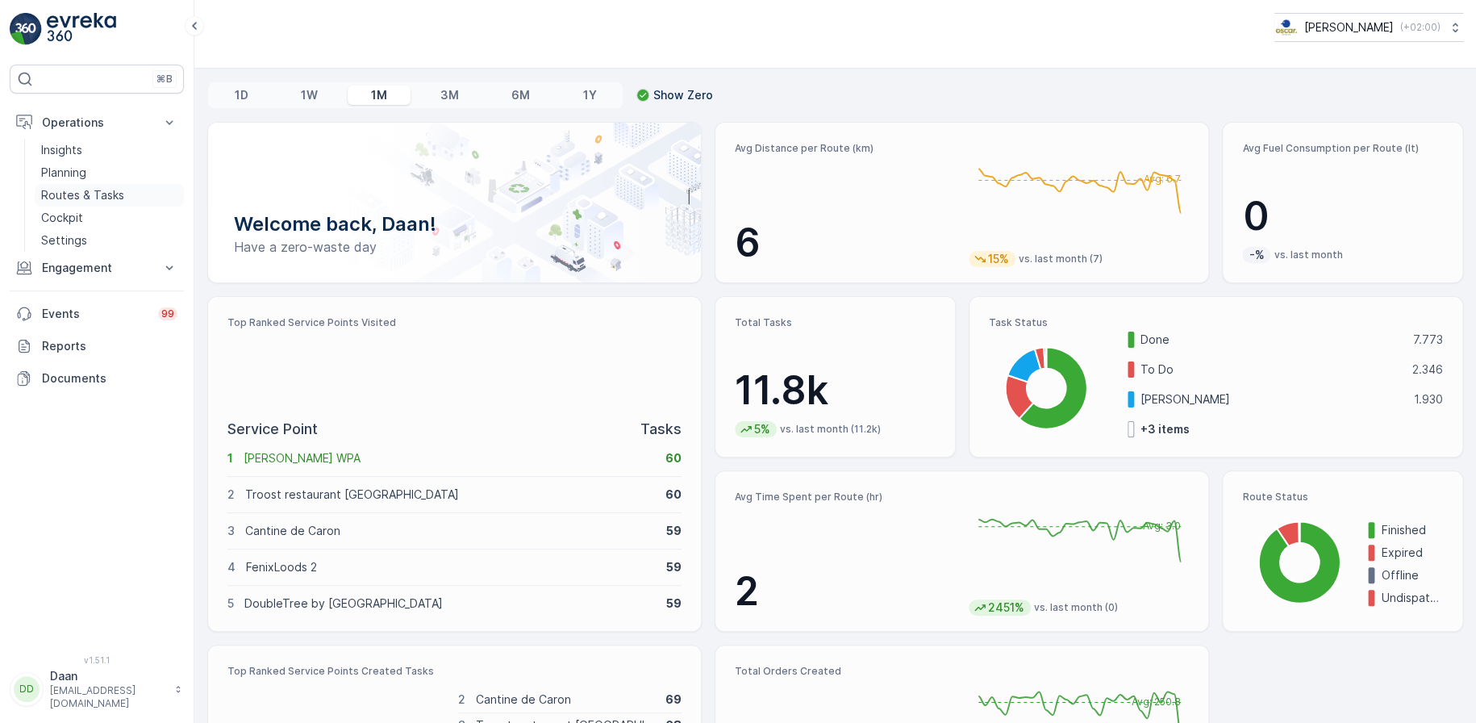
click at [67, 195] on p "Routes & Tasks" at bounding box center [82, 195] width 83 height 16
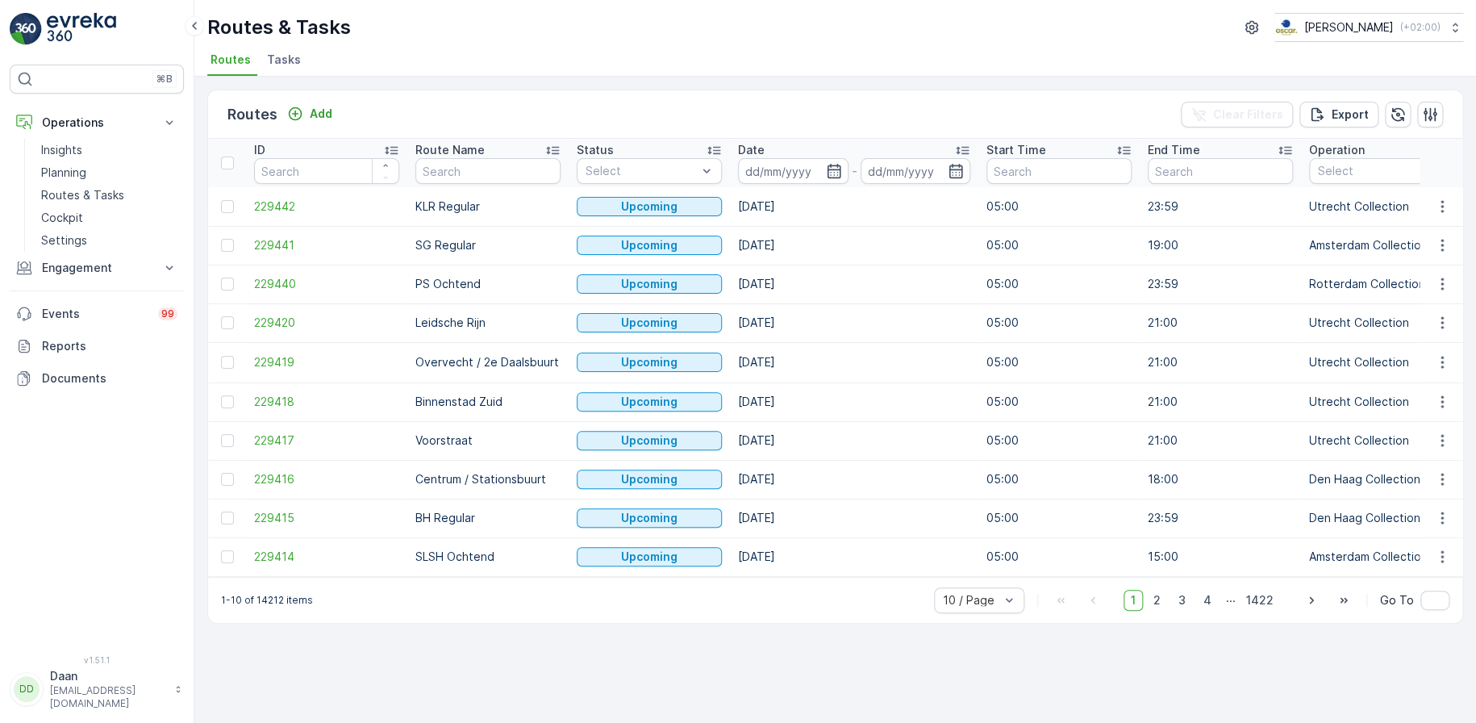
click at [273, 68] on li "Tasks" at bounding box center [286, 61] width 44 height 27
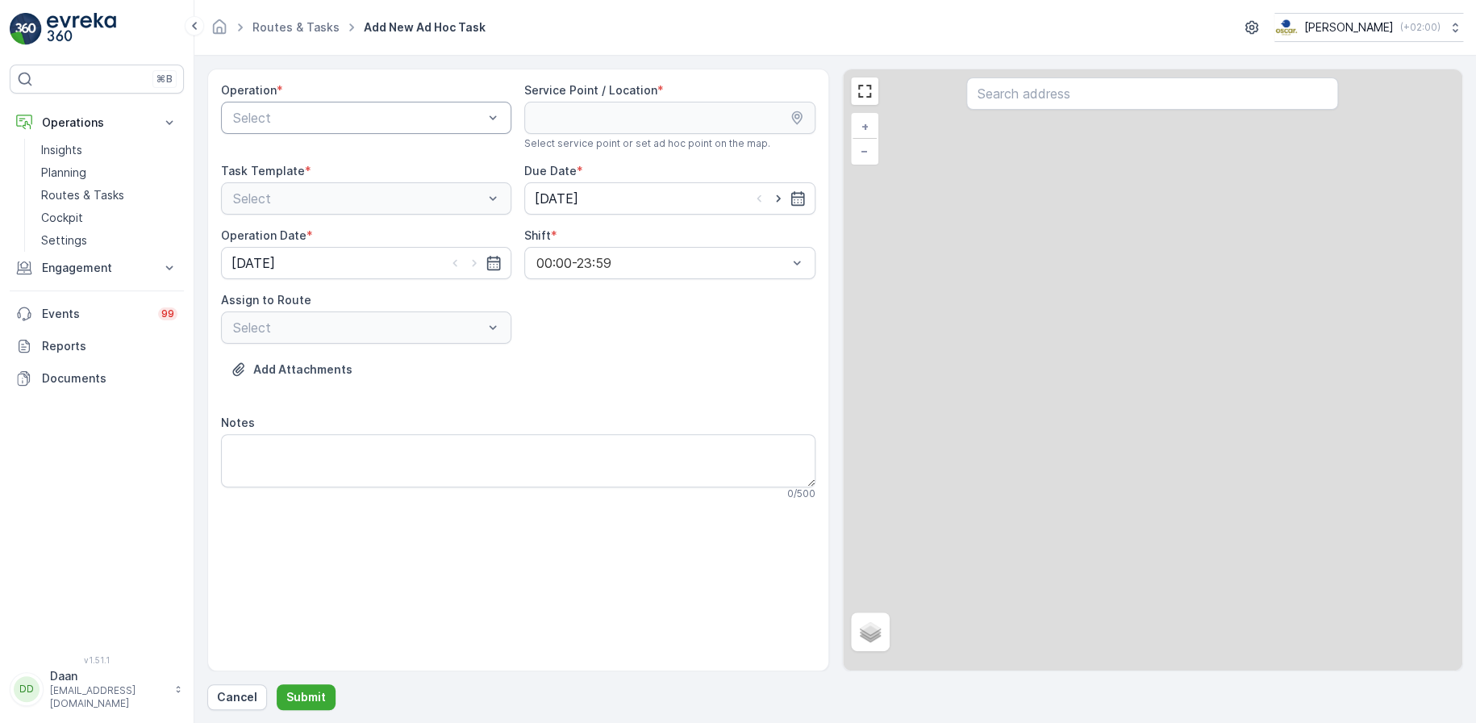
click at [382, 129] on div "Select" at bounding box center [366, 118] width 290 height 32
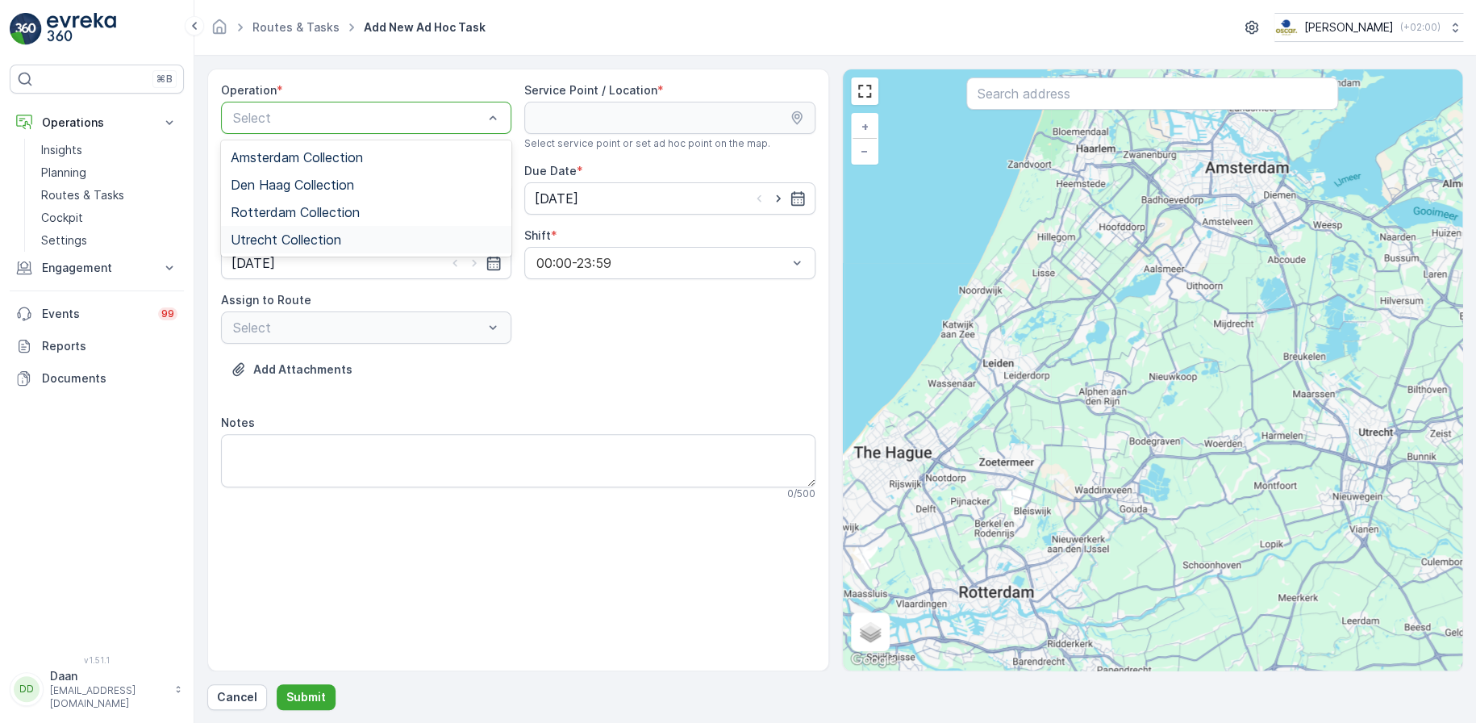
click at [389, 232] on div "Utrecht Collection" at bounding box center [366, 239] width 271 height 15
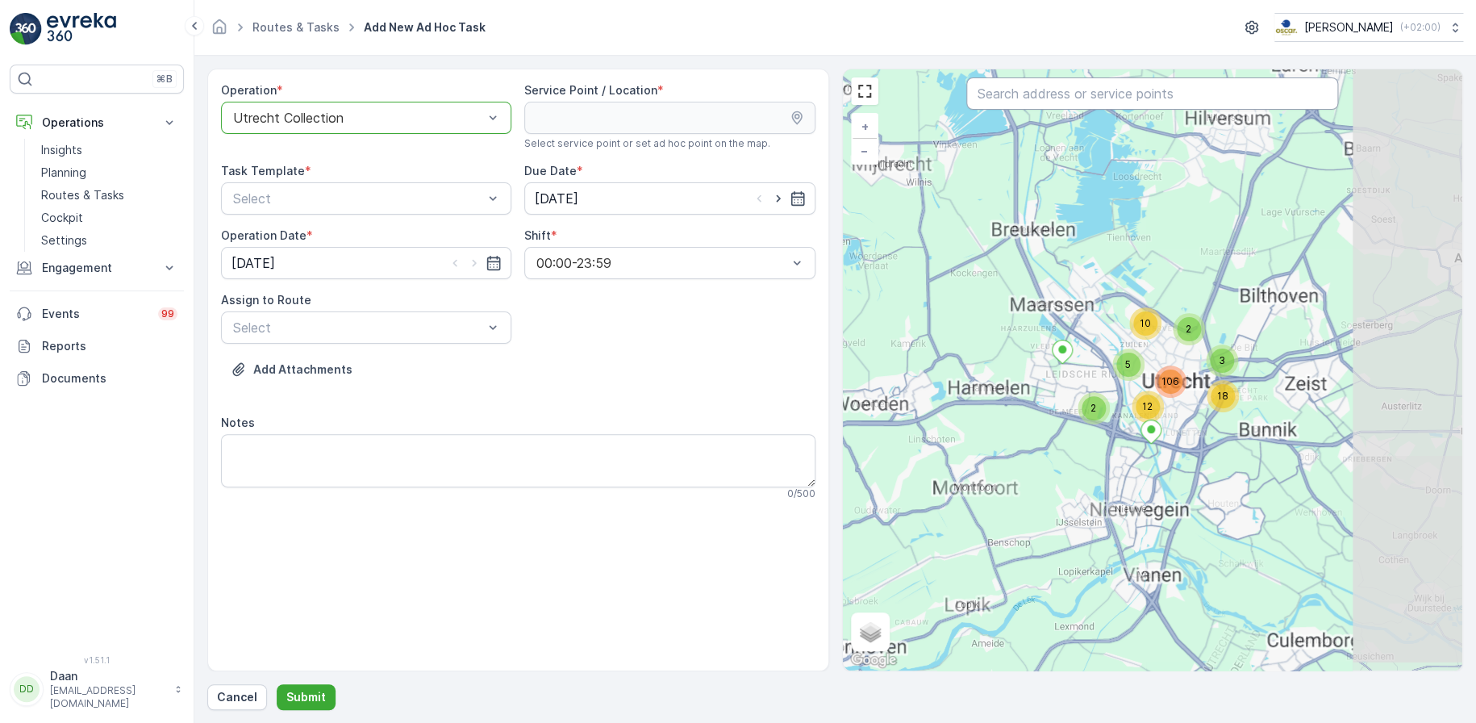
click at [1089, 94] on input "text" at bounding box center [1153, 93] width 372 height 32
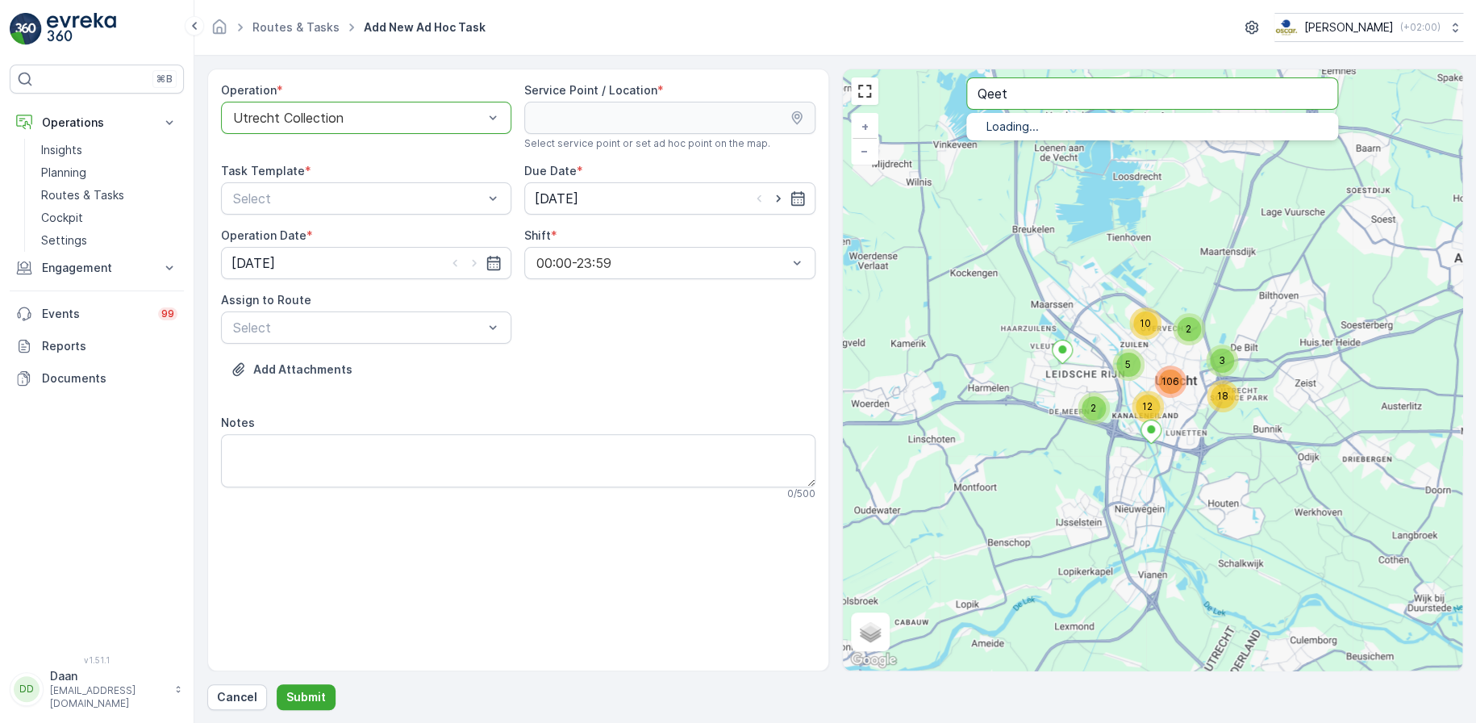
type input "Qeet"
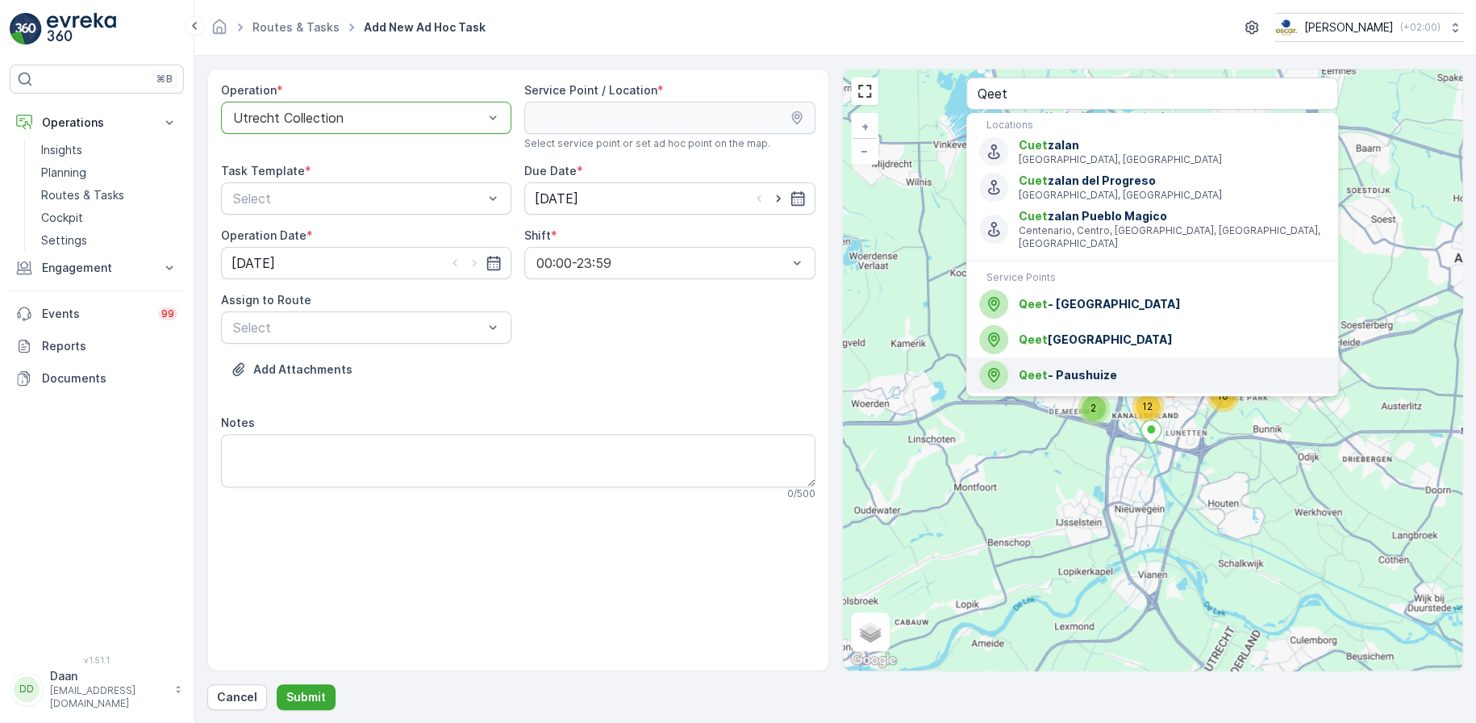
click at [1078, 367] on span "Qeet - Paushuize" at bounding box center [1172, 375] width 307 height 16
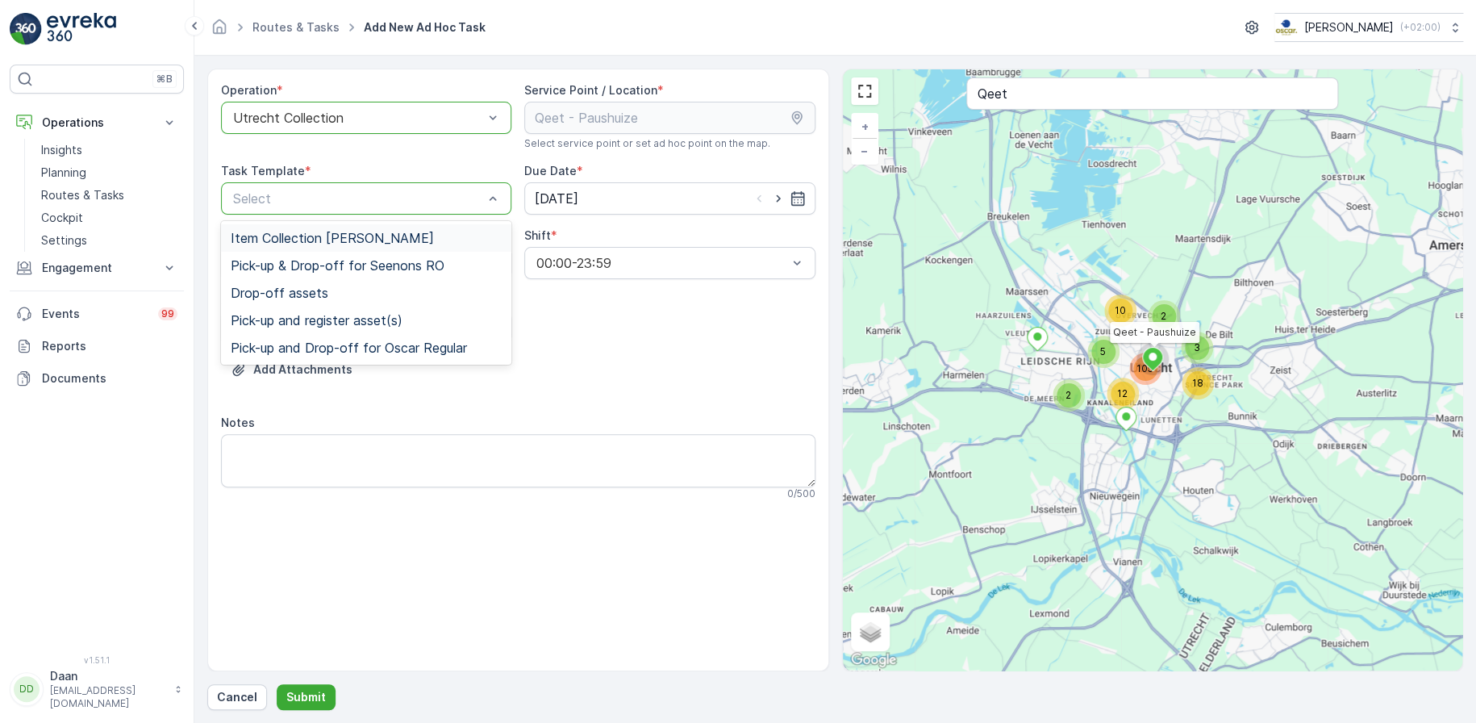
click at [421, 240] on div "Item Collection [PERSON_NAME]" at bounding box center [366, 238] width 271 height 15
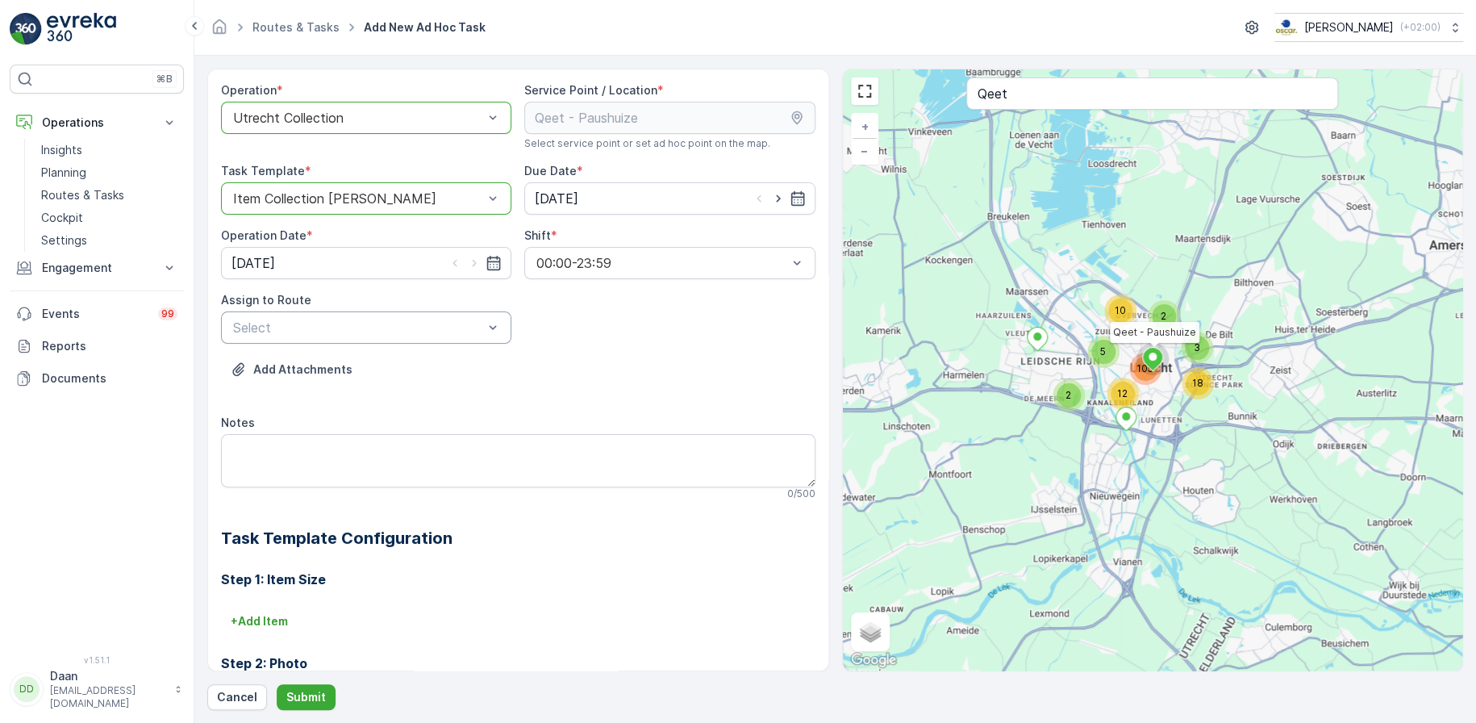
click at [466, 336] on div "Select" at bounding box center [366, 327] width 290 height 32
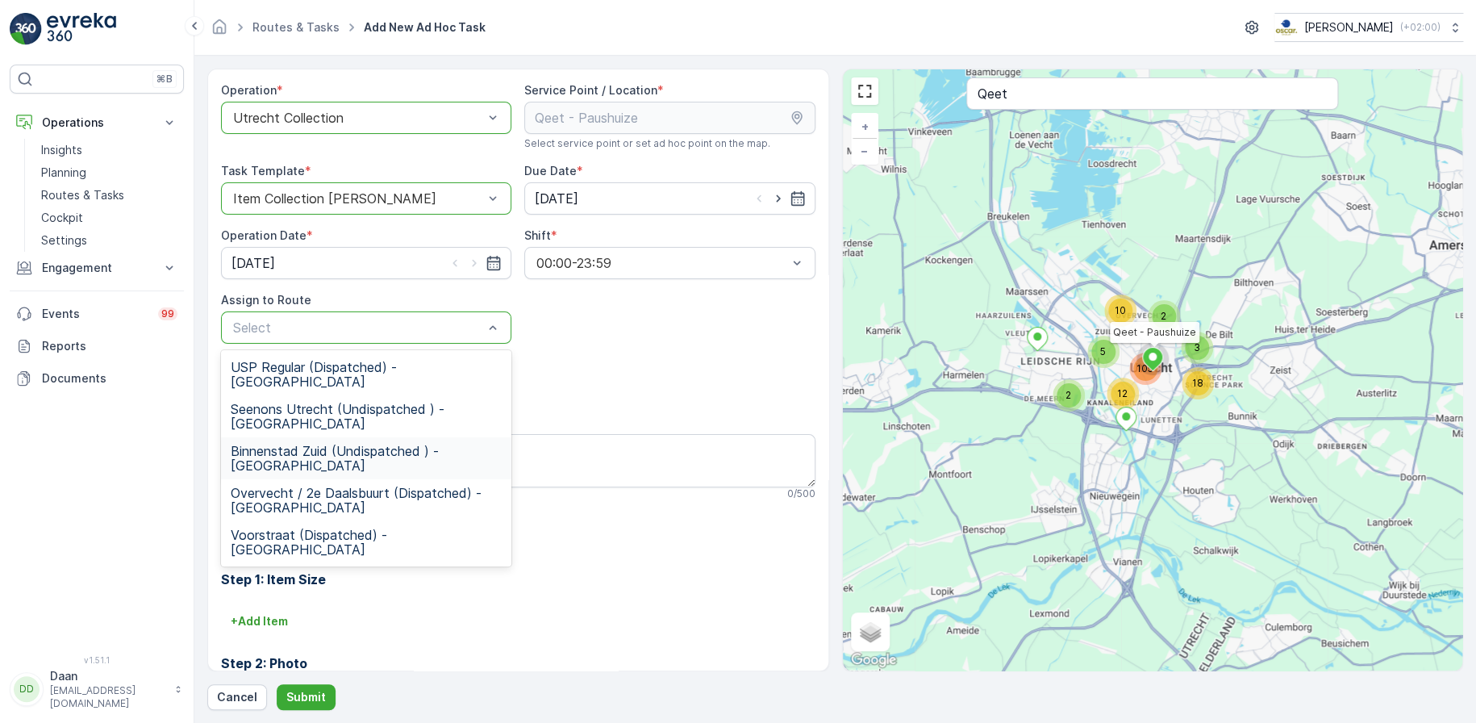
click at [404, 444] on span "Binnenstad Zuid (Undispatched ) - [GEOGRAPHIC_DATA]" at bounding box center [366, 458] width 271 height 29
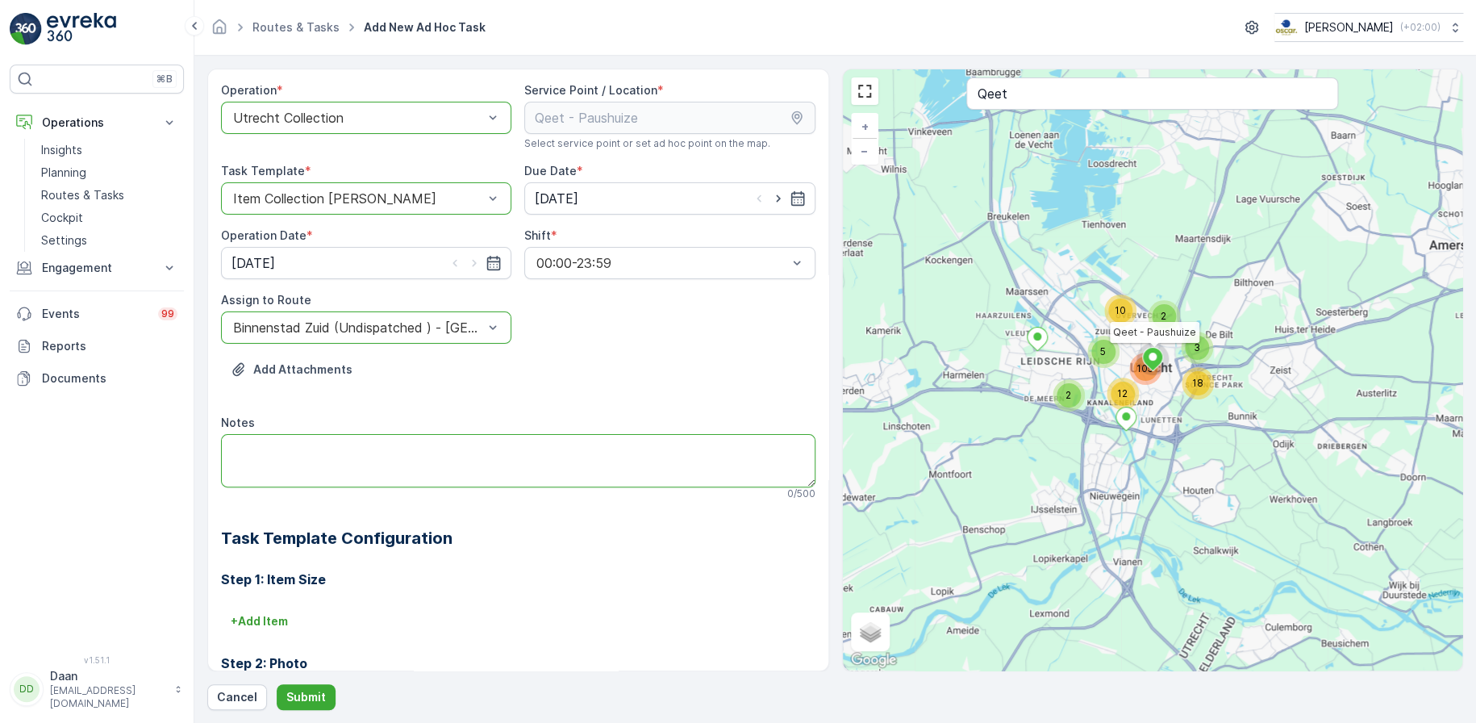
click at [394, 452] on textarea "Notes" at bounding box center [518, 460] width 595 height 53
click at [240, 444] on textarea "Hier graag afleveren: 2 rollen 140L zakken 1x 240L restafval 6x 23L swill emmer…" at bounding box center [518, 460] width 595 height 53
click at [236, 444] on textarea "Hier graag afleveren: 2 rollen 140L zakken 1x 240L restafval 6x 23L swill emmer…" at bounding box center [518, 460] width 595 height 53
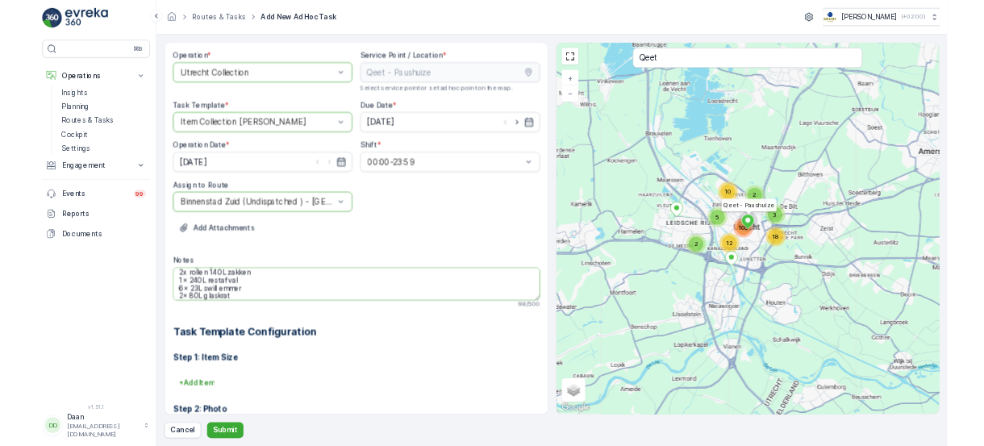
scroll to position [17, 0]
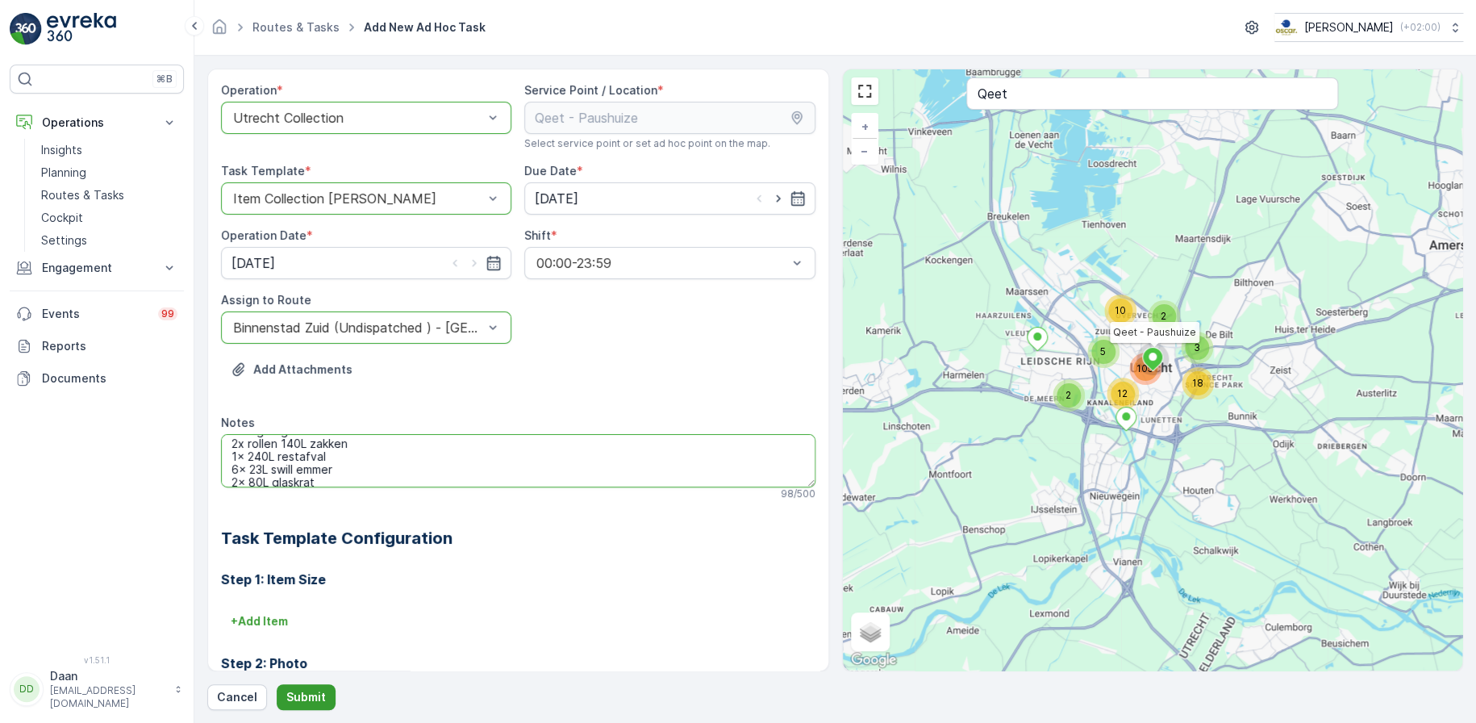
type textarea "Hier graag afleveren: 2x rollen 140L zakken 1x 240L restafval 6x 23L swill emme…"
click at [307, 696] on p "Submit" at bounding box center [306, 697] width 40 height 16
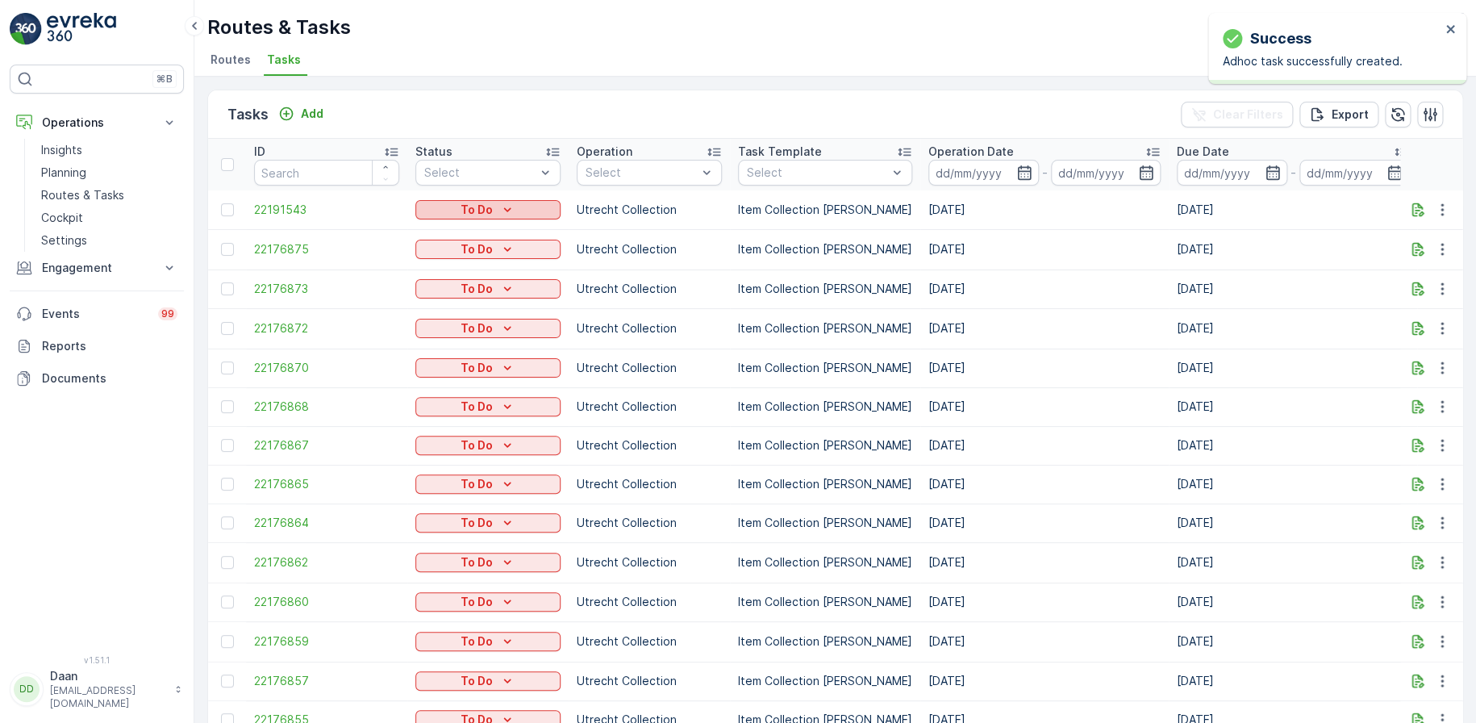
click at [530, 215] on div "To Do" at bounding box center [488, 210] width 132 height 16
click at [463, 282] on span "Let Op!" at bounding box center [445, 278] width 40 height 16
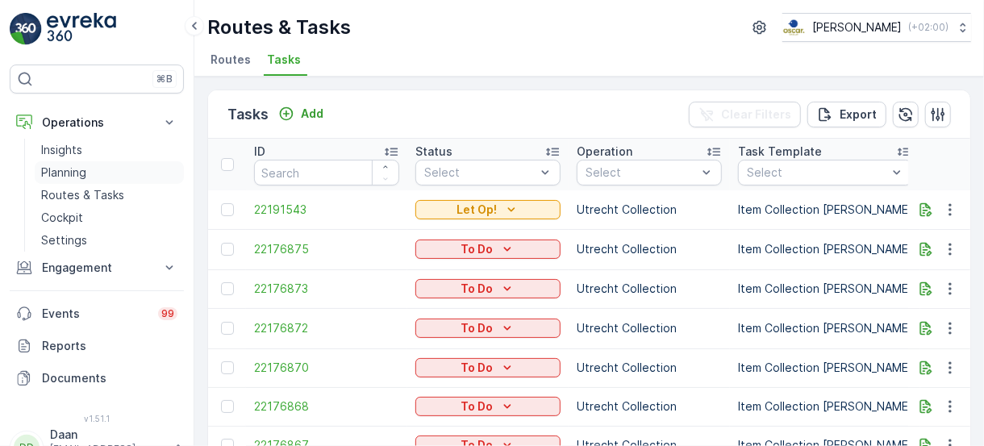
click at [50, 177] on p "Planning" at bounding box center [63, 173] width 45 height 16
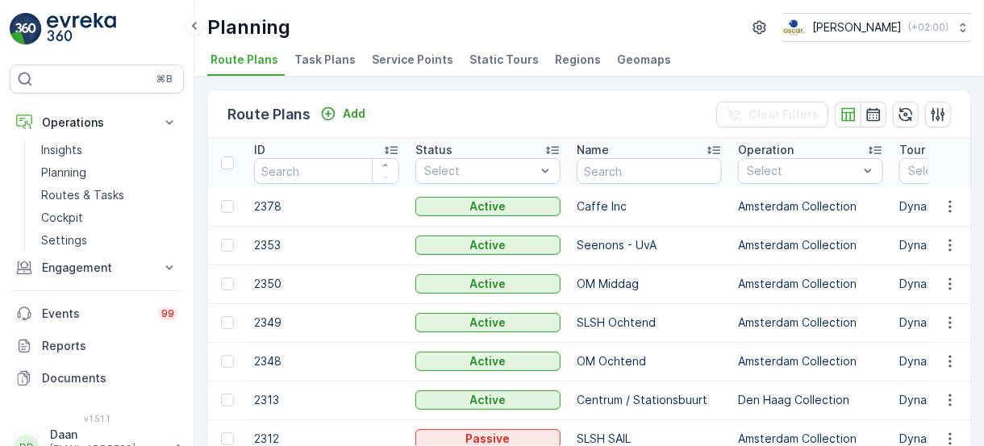
click at [319, 54] on span "Task Plans" at bounding box center [324, 60] width 61 height 16
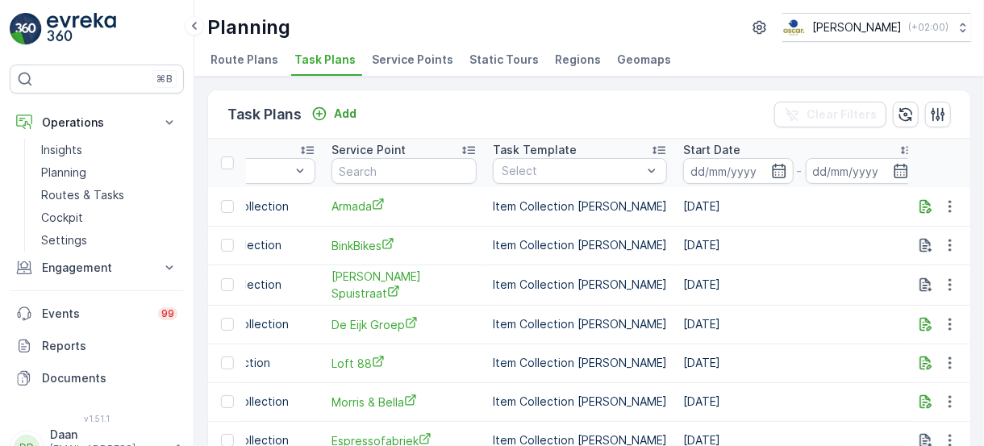
scroll to position [0, 570]
click at [373, 166] on input "text" at bounding box center [402, 171] width 145 height 26
type input "het zuiden"
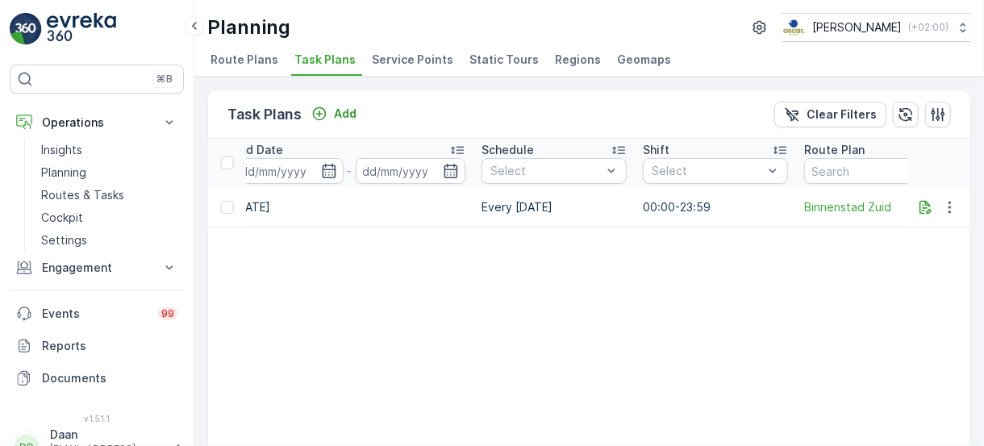
scroll to position [0, 1286]
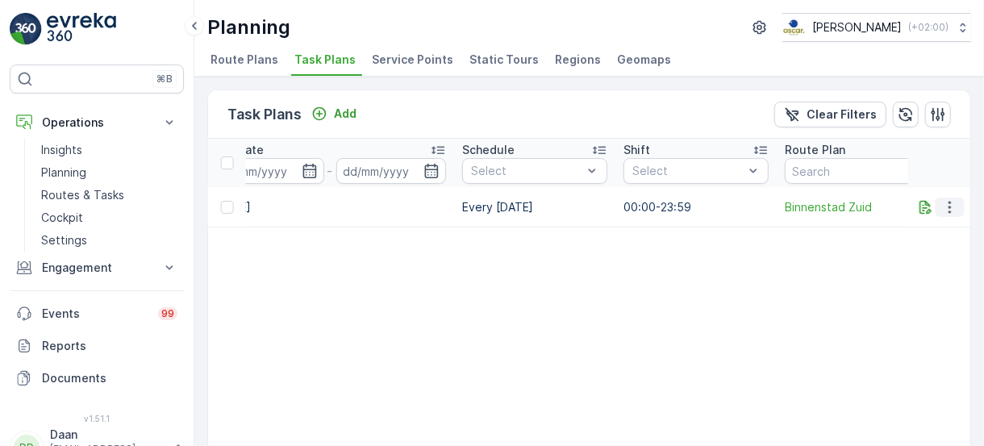
click at [950, 210] on icon "button" at bounding box center [950, 207] width 16 height 16
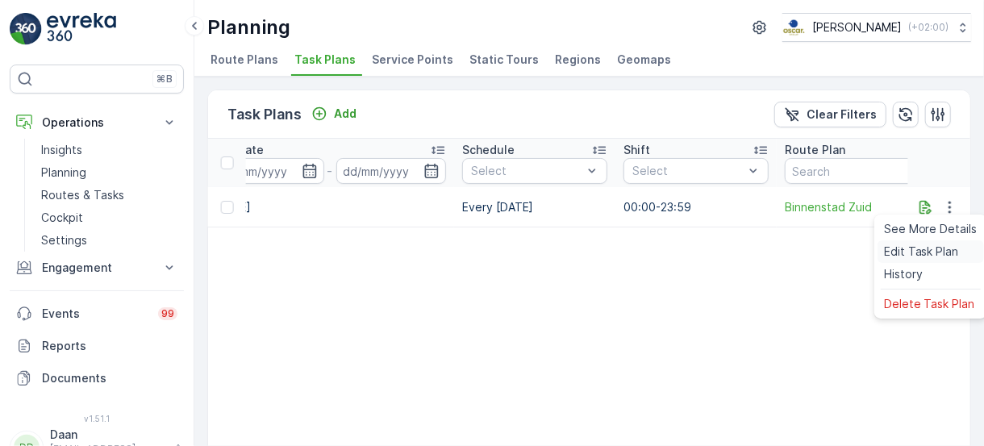
click at [935, 260] on div "Edit Task Plan" at bounding box center [931, 251] width 106 height 23
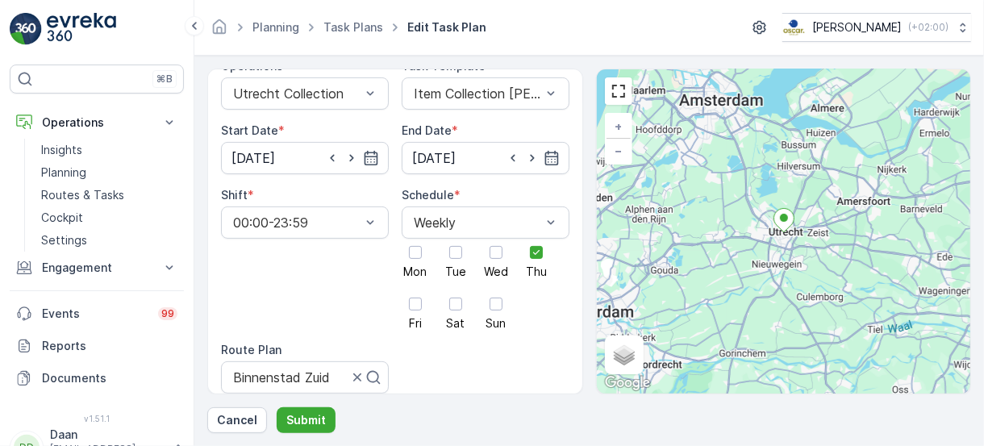
scroll to position [173, 0]
click at [540, 257] on div at bounding box center [536, 249] width 27 height 27
click at [537, 236] on input "Thu" at bounding box center [537, 236] width 0 height 0
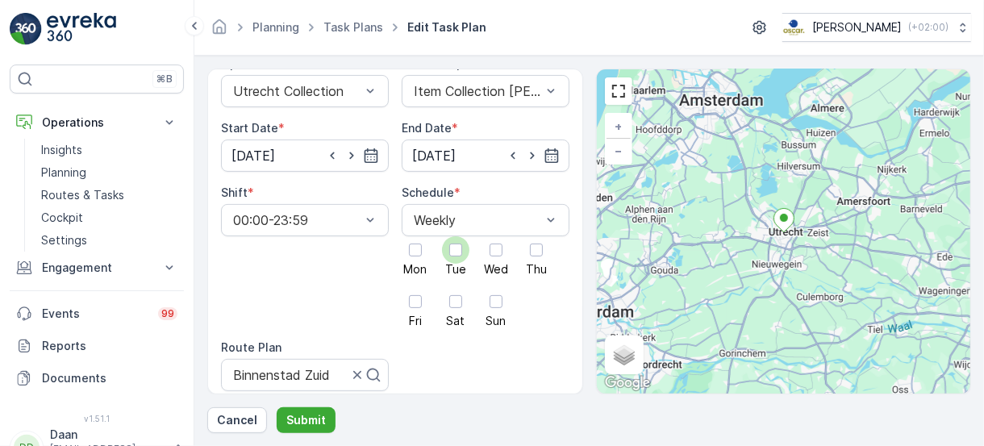
click at [452, 253] on div at bounding box center [455, 250] width 13 height 13
click at [456, 236] on input "Tue" at bounding box center [456, 236] width 0 height 0
click at [300, 419] on p "Submit" at bounding box center [306, 420] width 40 height 16
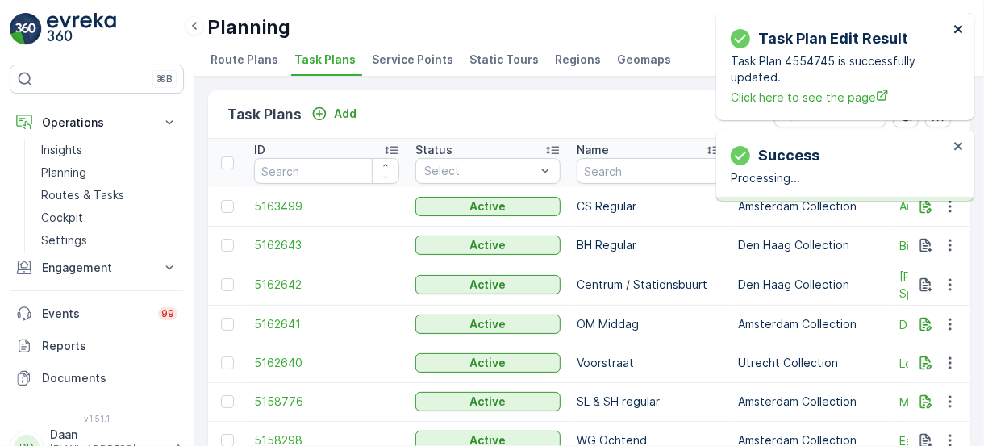
click at [961, 29] on icon "close" at bounding box center [959, 29] width 11 height 13
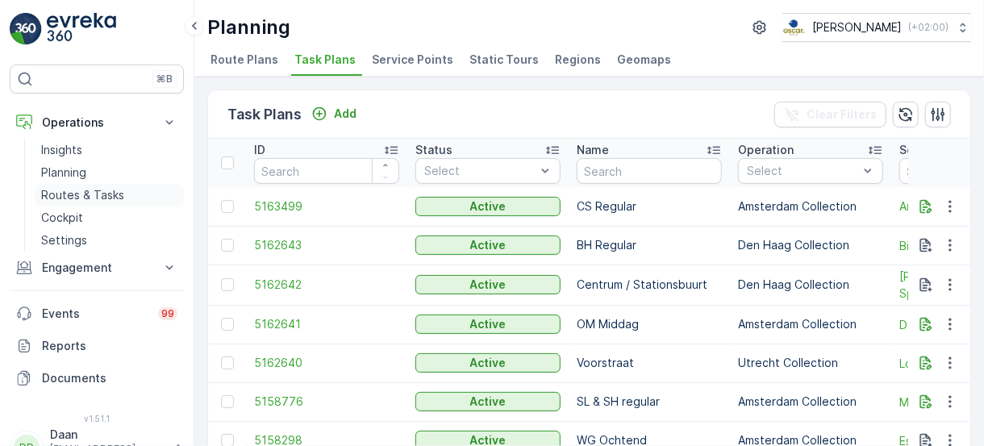
click at [117, 196] on p "Routes & Tasks" at bounding box center [82, 195] width 83 height 16
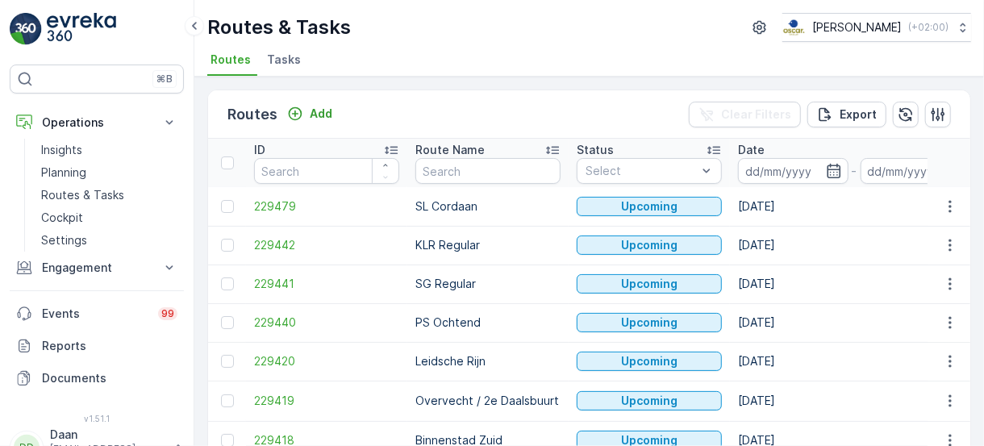
click at [290, 56] on span "Tasks" at bounding box center [284, 60] width 34 height 16
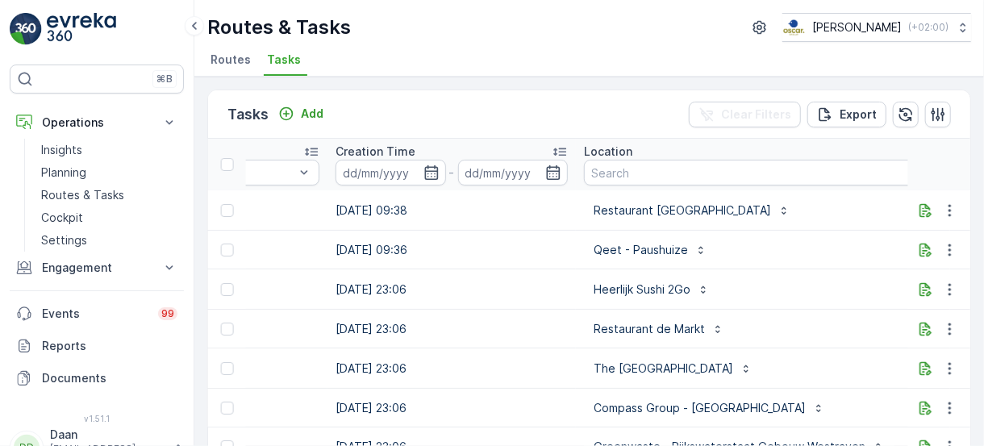
scroll to position [0, 1372]
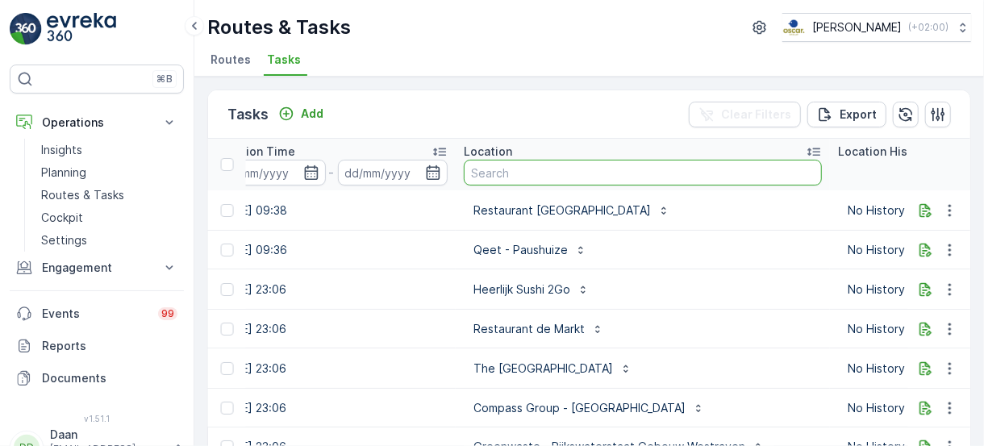
click at [522, 170] on input "text" at bounding box center [643, 173] width 358 height 26
type input "joost"
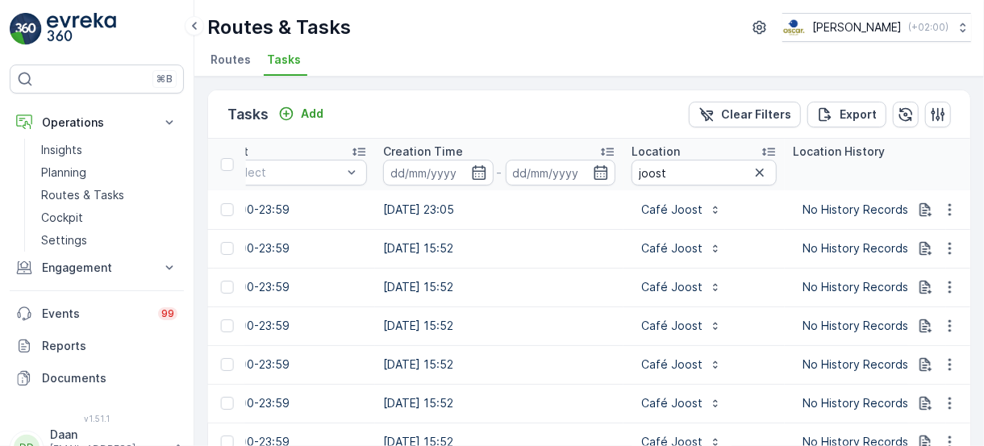
scroll to position [0, 1321]
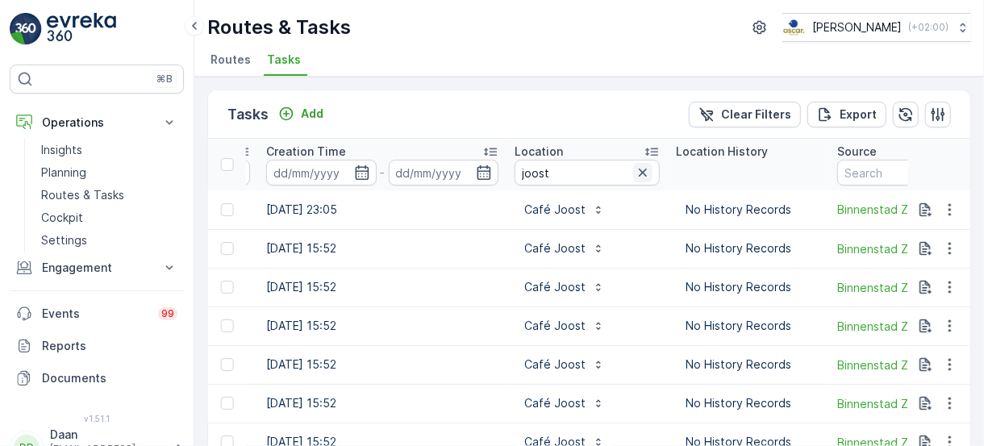
click at [635, 172] on icon "button" at bounding box center [643, 173] width 16 height 16
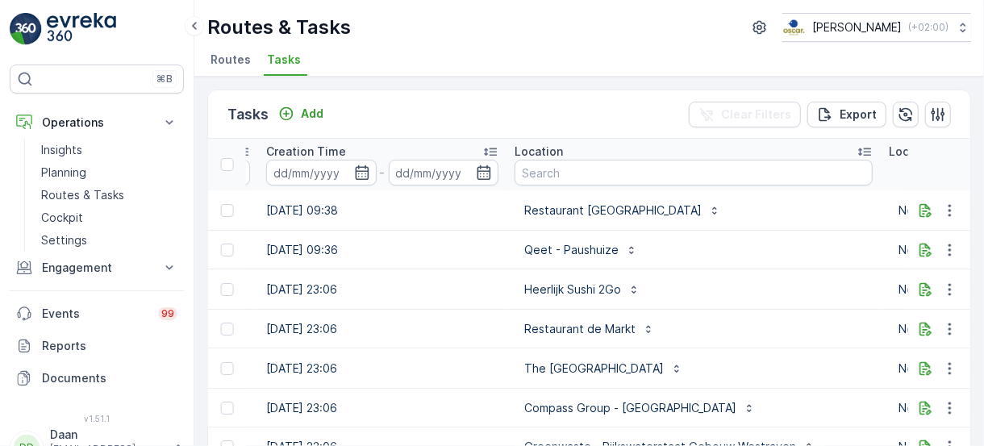
click at [644, 173] on input "text" at bounding box center [694, 173] width 358 height 26
type input "beren"
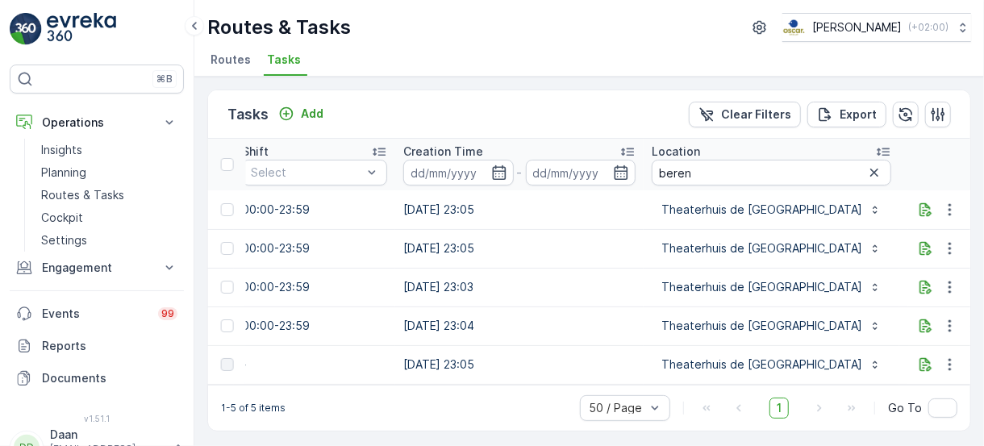
scroll to position [0, 1212]
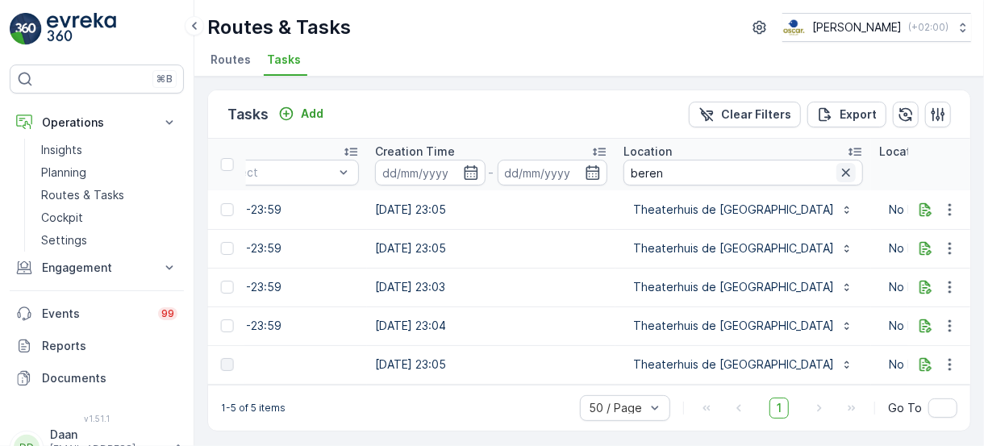
click at [842, 169] on icon "button" at bounding box center [846, 173] width 8 height 8
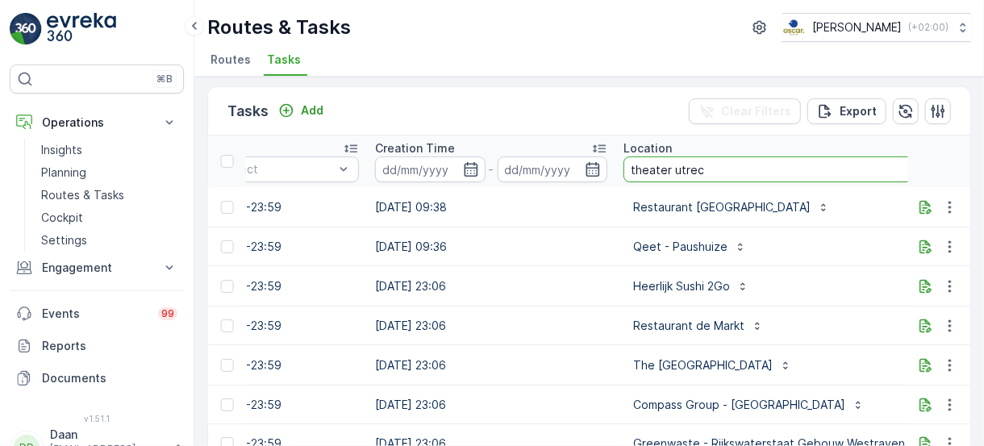
type input "theater utrech"
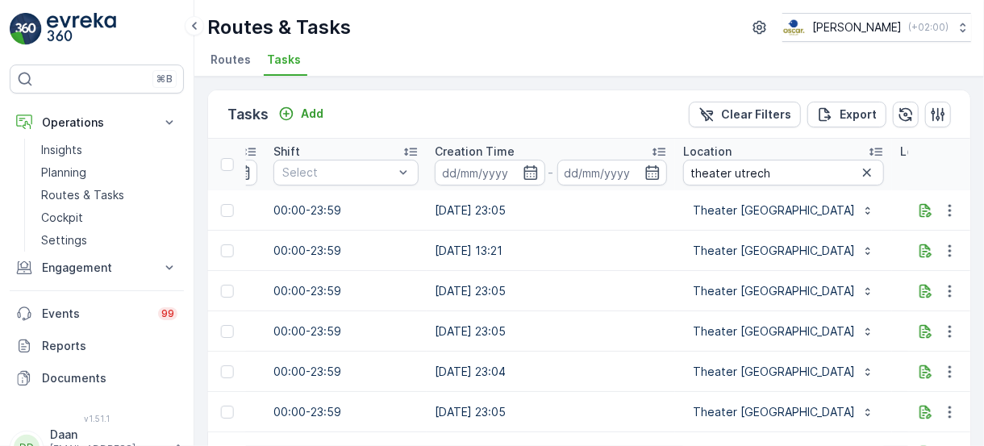
scroll to position [0, 1331]
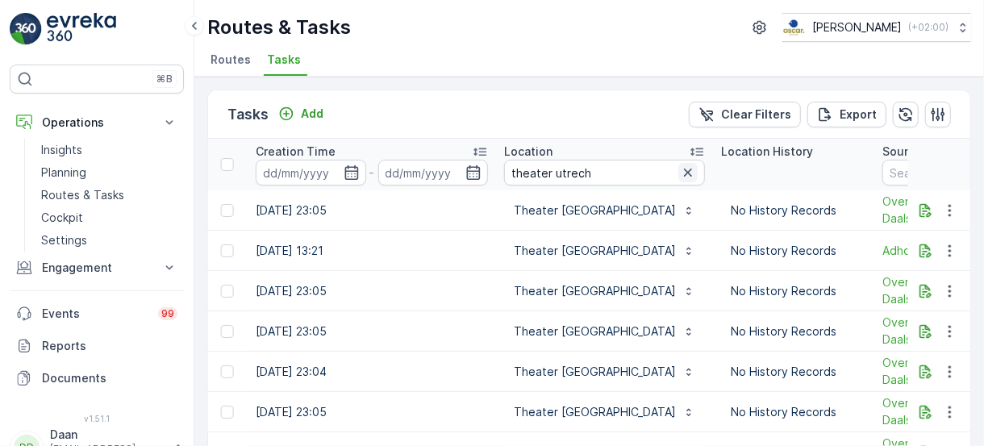
click at [680, 170] on icon "button" at bounding box center [688, 173] width 16 height 16
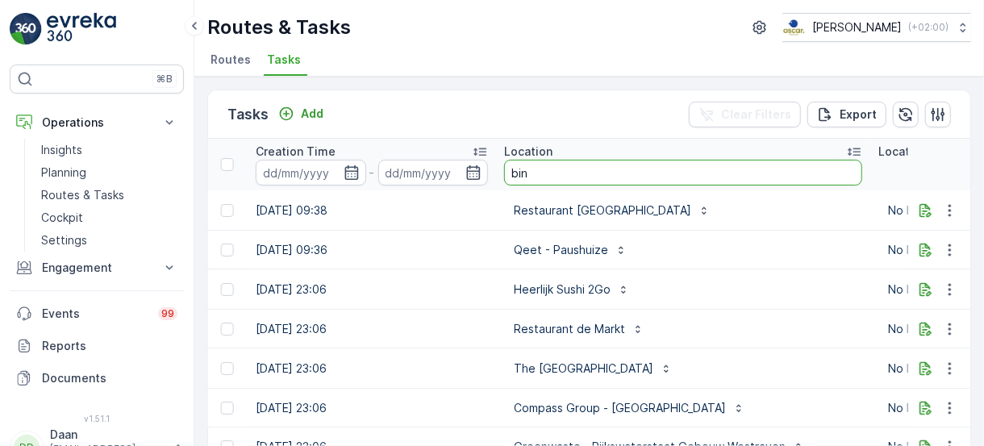
type input "bink"
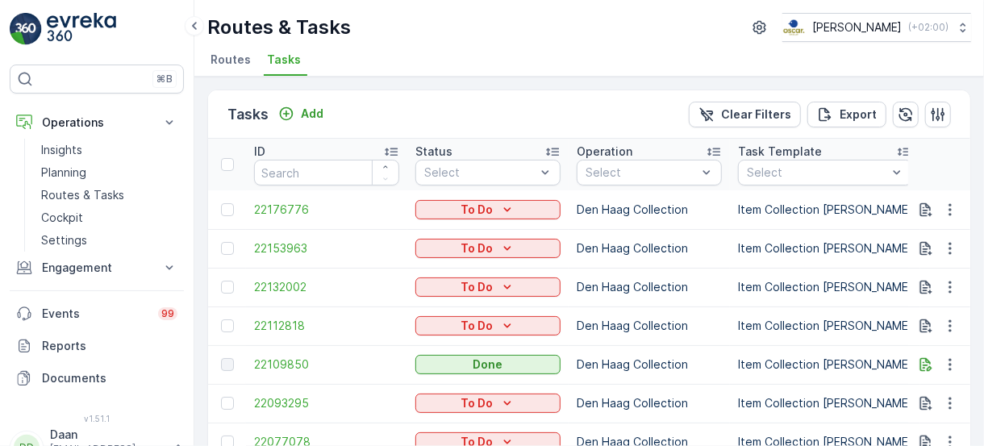
drag, startPoint x: 557, startPoint y: 114, endPoint x: 504, endPoint y: 86, distance: 59.2
click at [504, 86] on div "Tasks Add Clear Filters Export ID Status Select Operation Select Task Template …" at bounding box center [589, 262] width 790 height 370
